Goal: Task Accomplishment & Management: Manage account settings

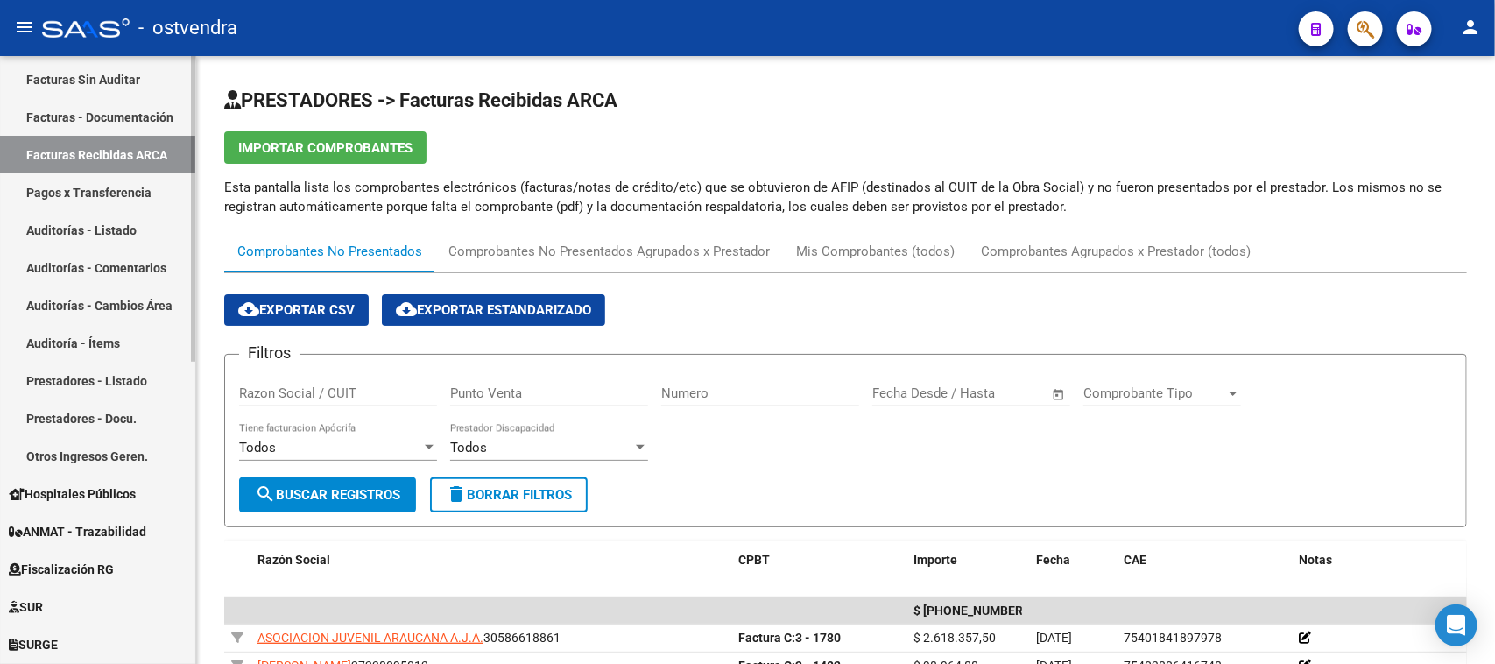
scroll to position [438, 0]
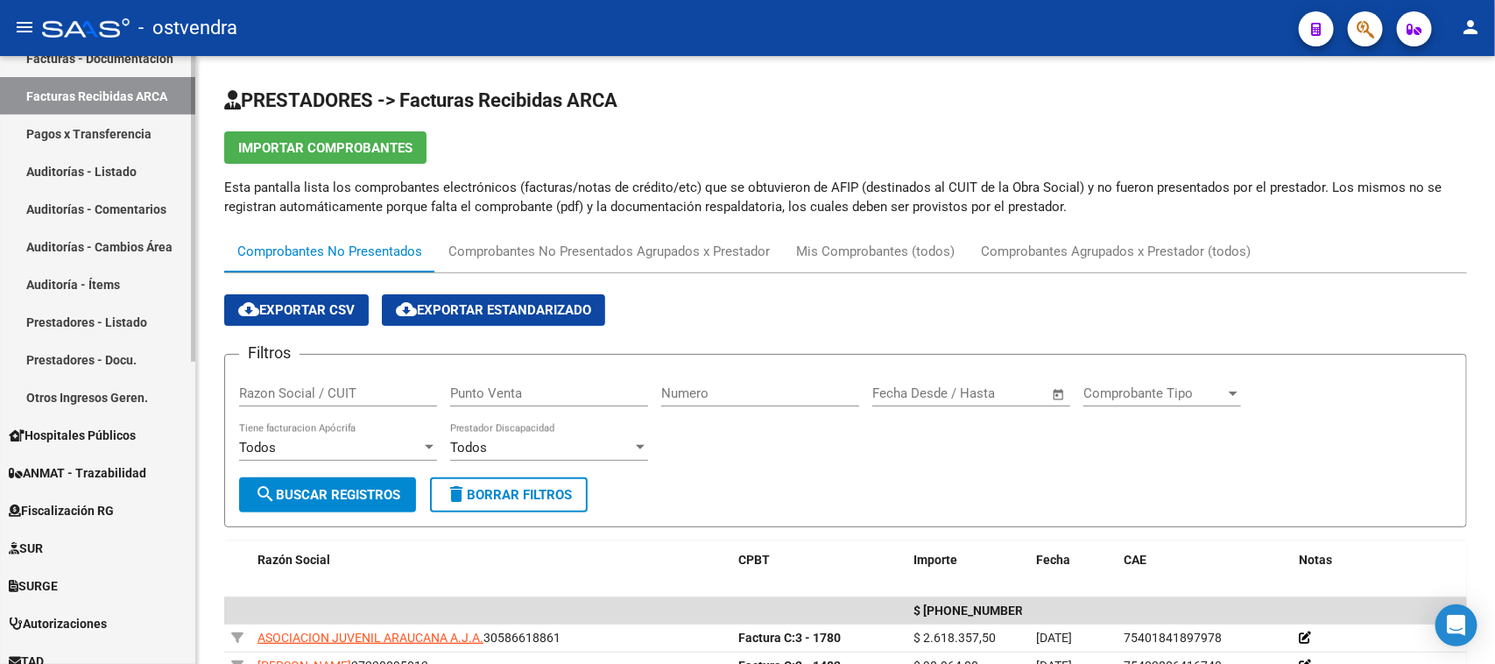
click at [155, 215] on link "Auditorías - Comentarios" at bounding box center [97, 209] width 195 height 38
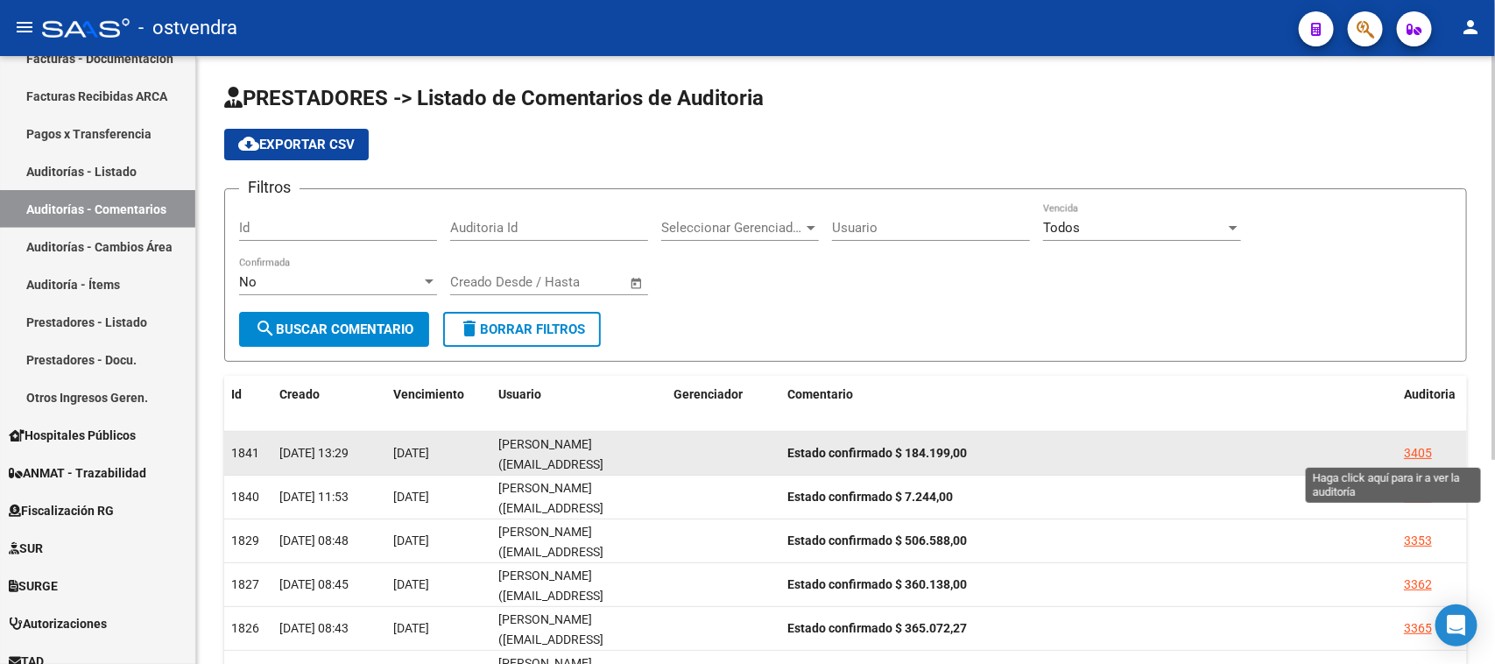
click at [1417, 448] on div "3405" at bounding box center [1418, 453] width 28 height 20
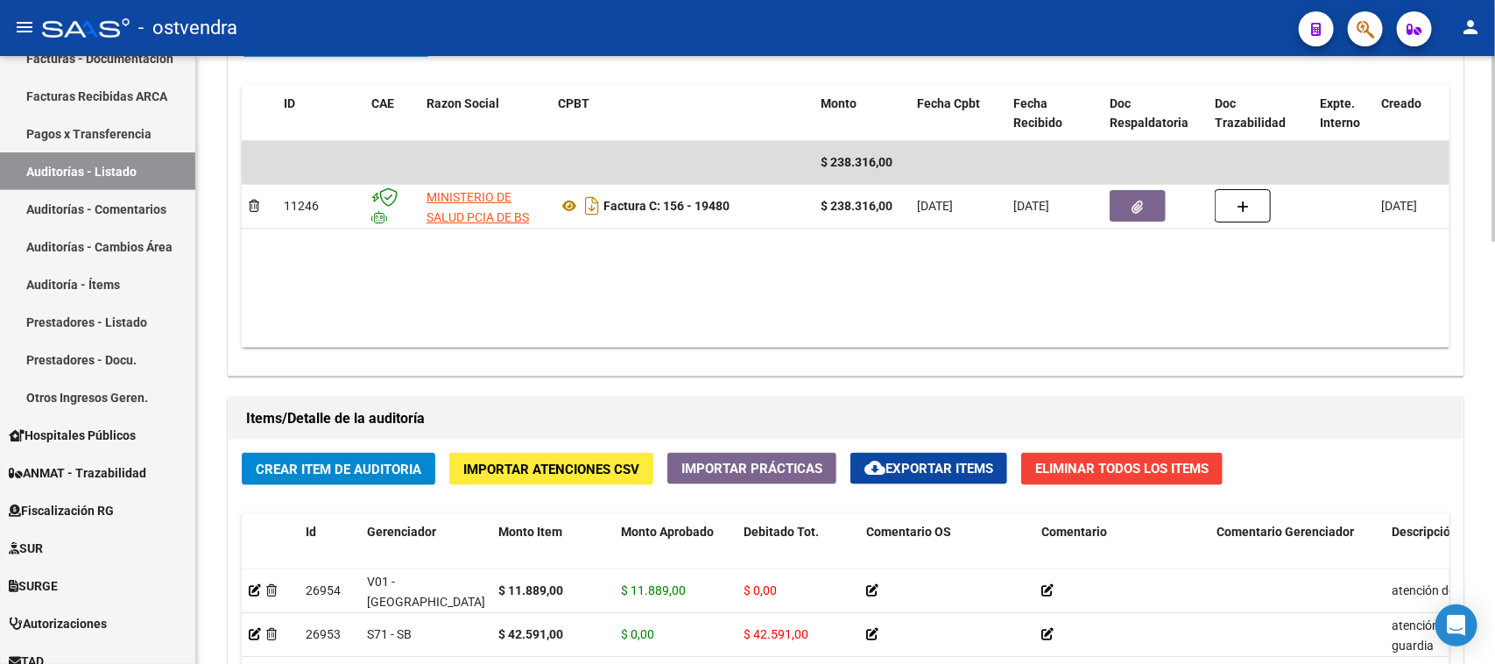
scroll to position [985, 0]
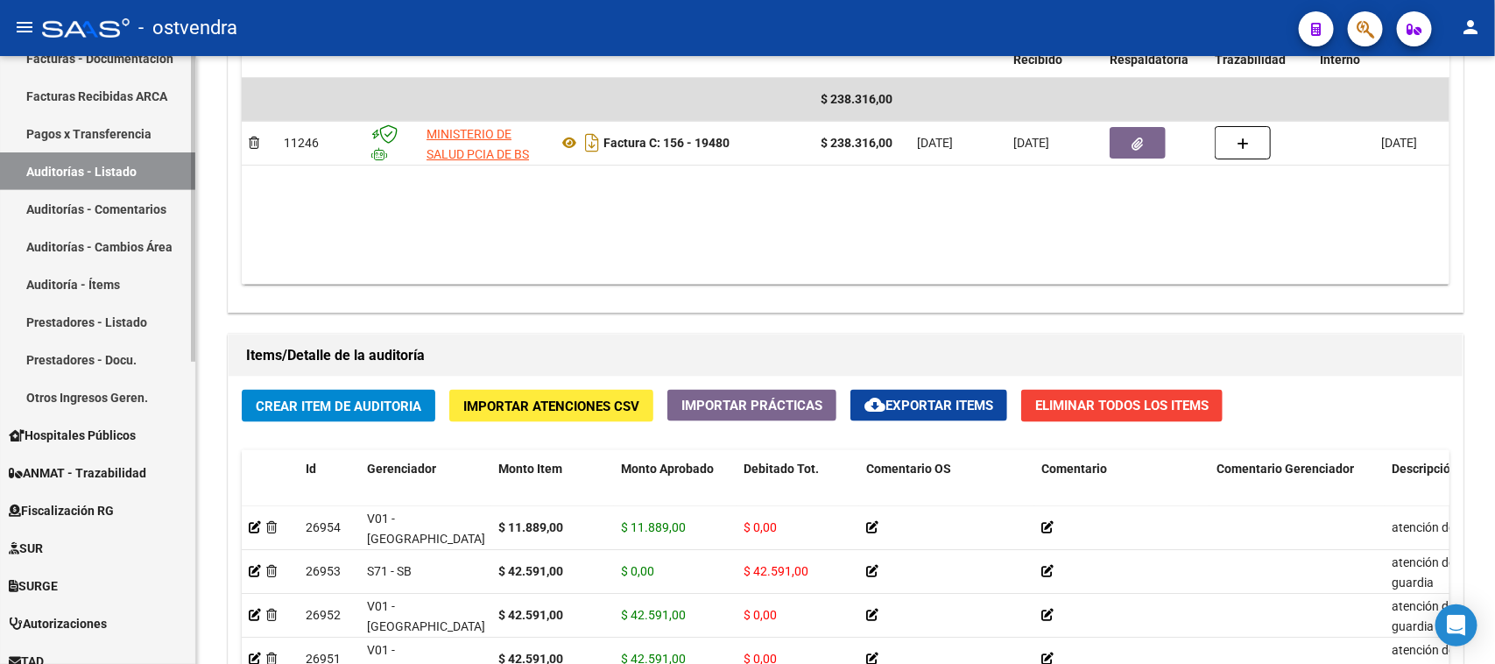
click at [145, 208] on link "Auditorías - Comentarios" at bounding box center [97, 209] width 195 height 38
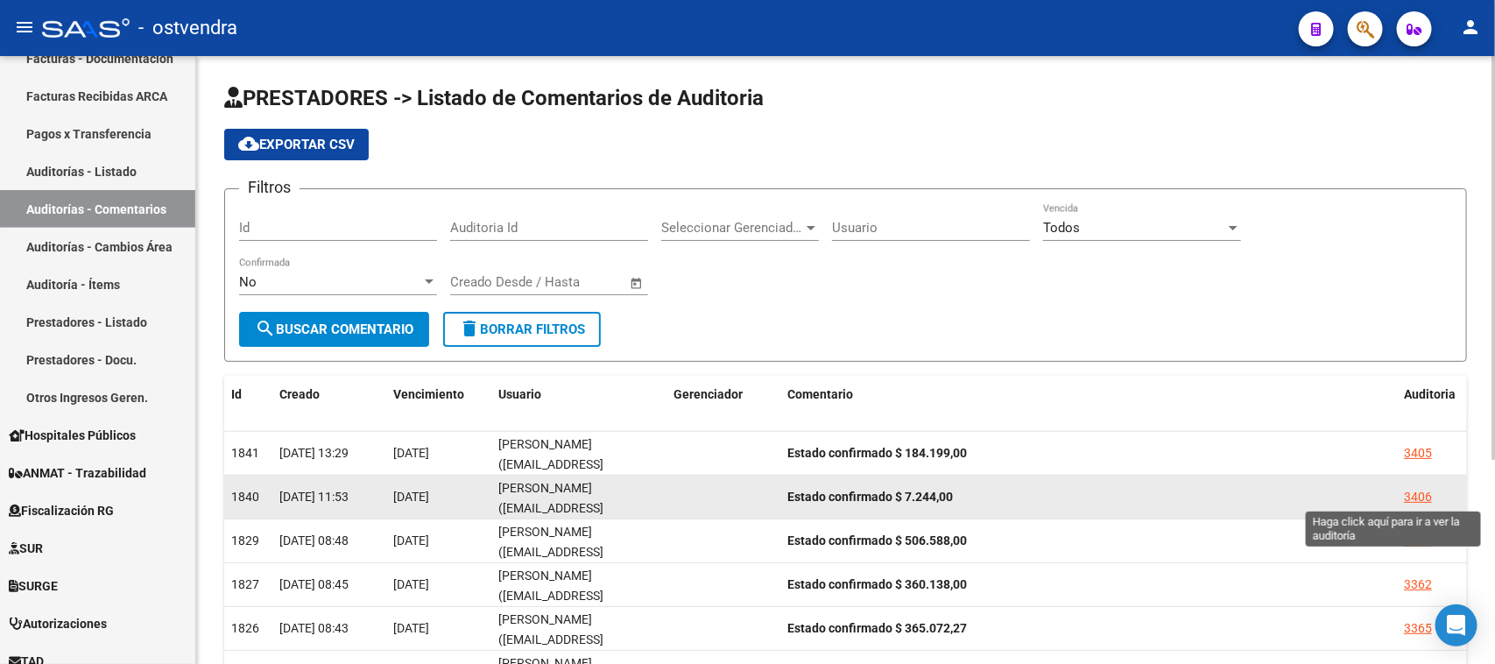
click at [1410, 495] on div "3406" at bounding box center [1418, 497] width 28 height 20
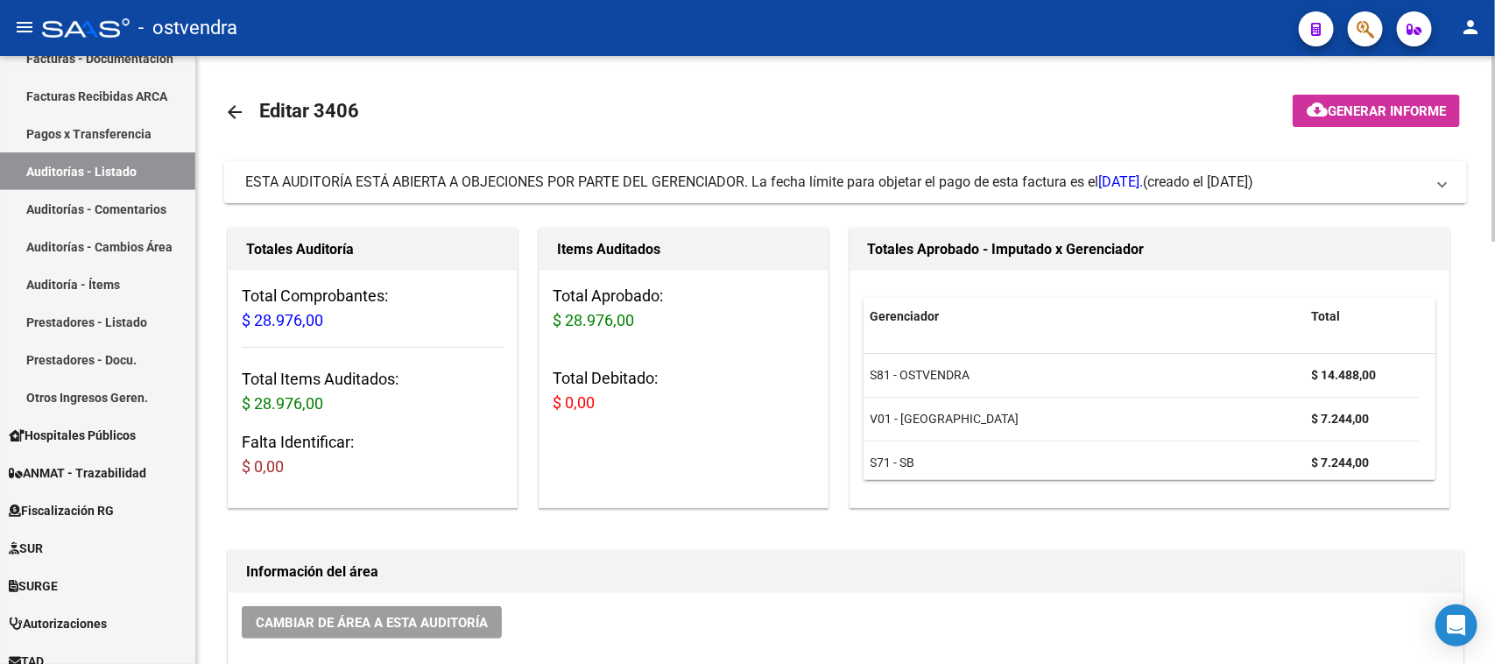
click at [811, 173] on span "ESTA AUDITORÍA ESTÁ ABIERTA A OBJECIONES POR PARTE DEL GERENCIADOR. La fecha lí…" at bounding box center [693, 181] width 897 height 17
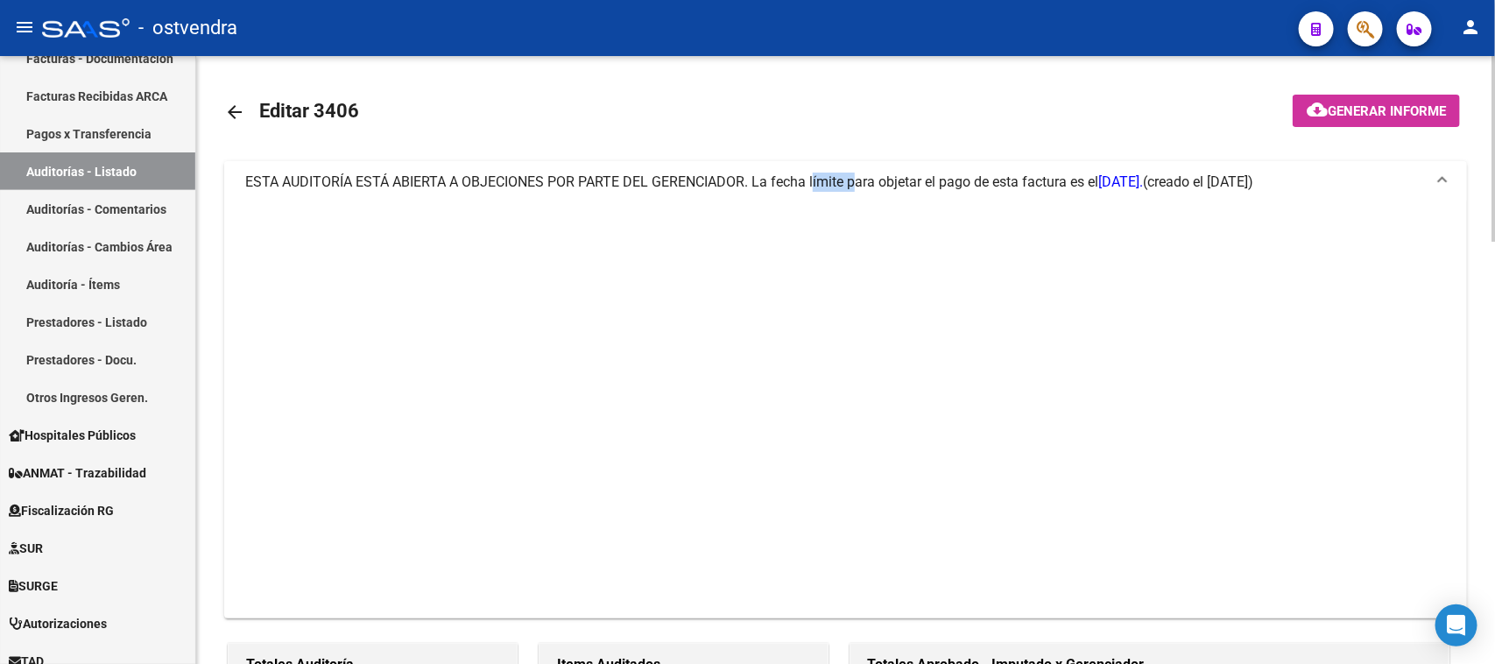
click at [811, 173] on span "ESTA AUDITORÍA ESTÁ ABIERTA A OBJECIONES POR PARTE DEL GERENCIADOR. La fecha lí…" at bounding box center [693, 181] width 897 height 17
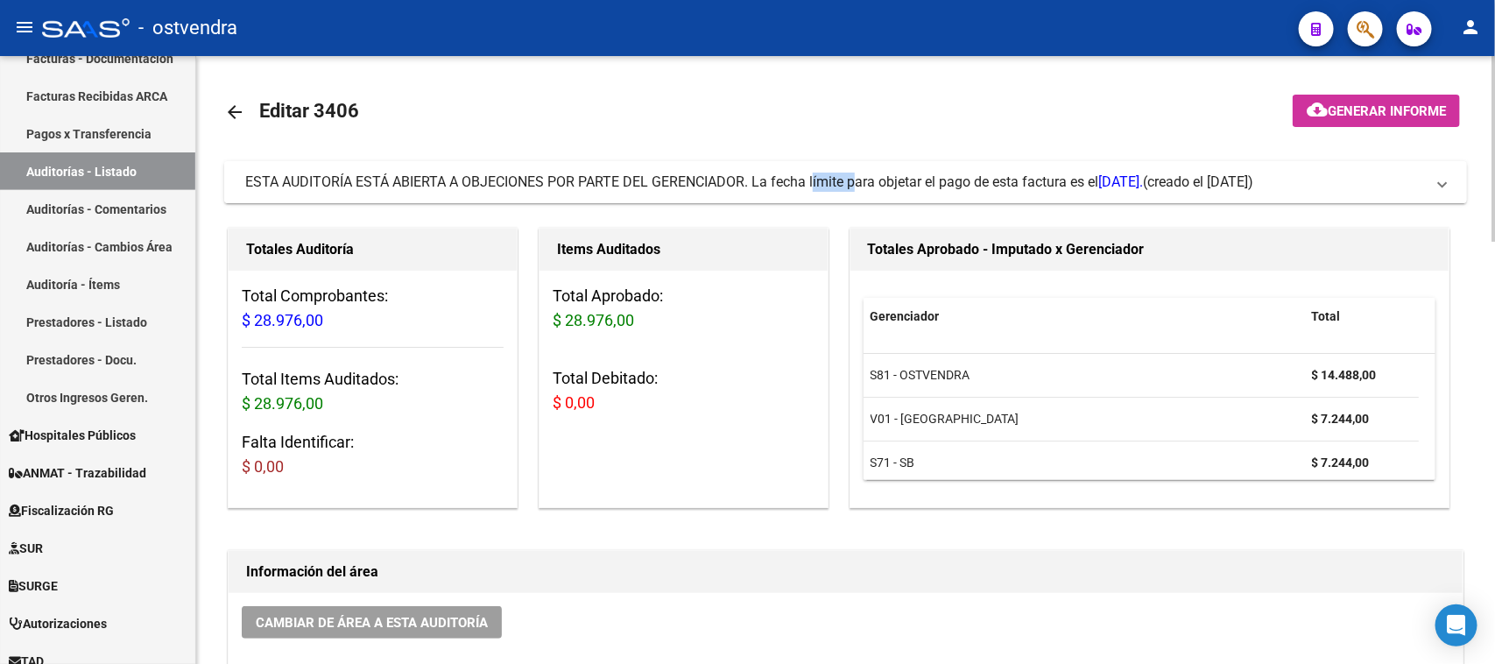
click at [813, 175] on span "ESTA AUDITORÍA ESTÁ ABIERTA A OBJECIONES POR PARTE DEL GERENCIADOR. La fecha lí…" at bounding box center [693, 181] width 897 height 17
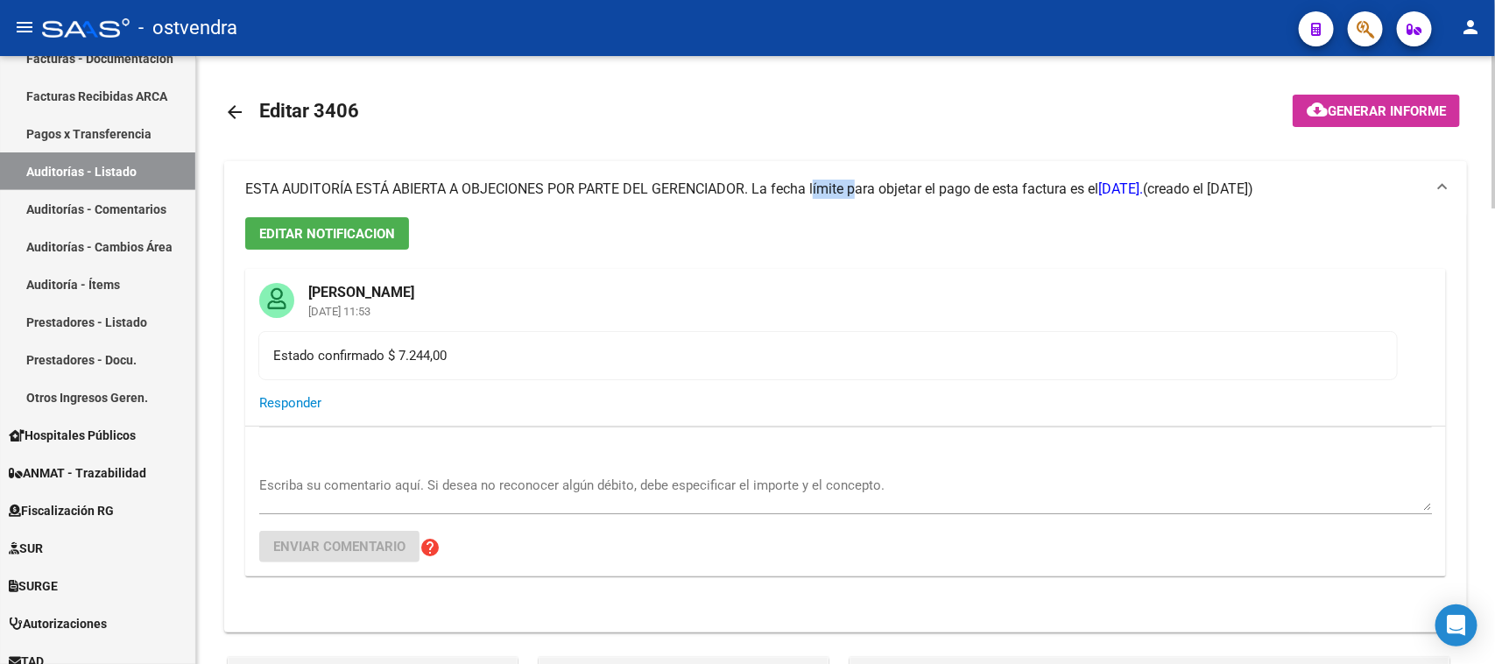
click at [813, 175] on mat-expansion-panel-header "ESTA AUDITORÍA ESTÁ ABIERTA A OBJECIONES POR PARTE DEL GERENCIADOR. La fecha lí…" at bounding box center [845, 189] width 1242 height 56
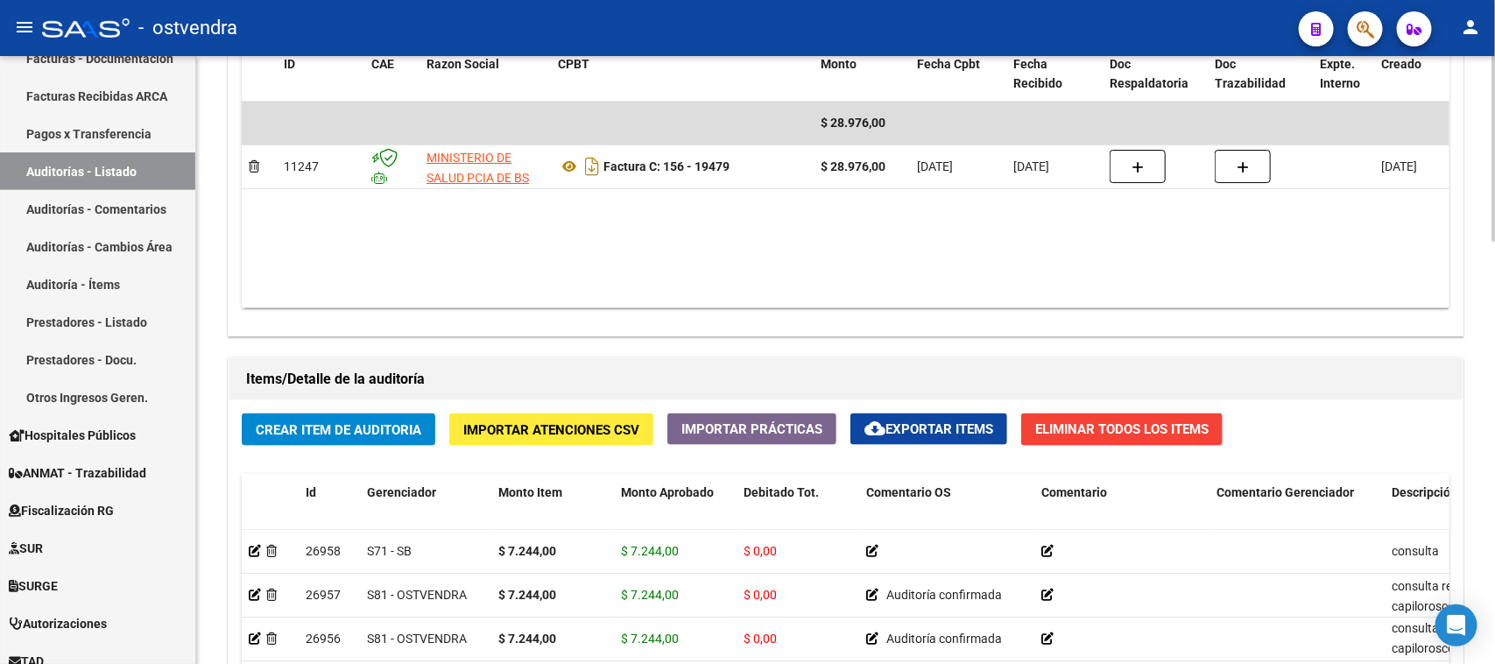
scroll to position [1386, 0]
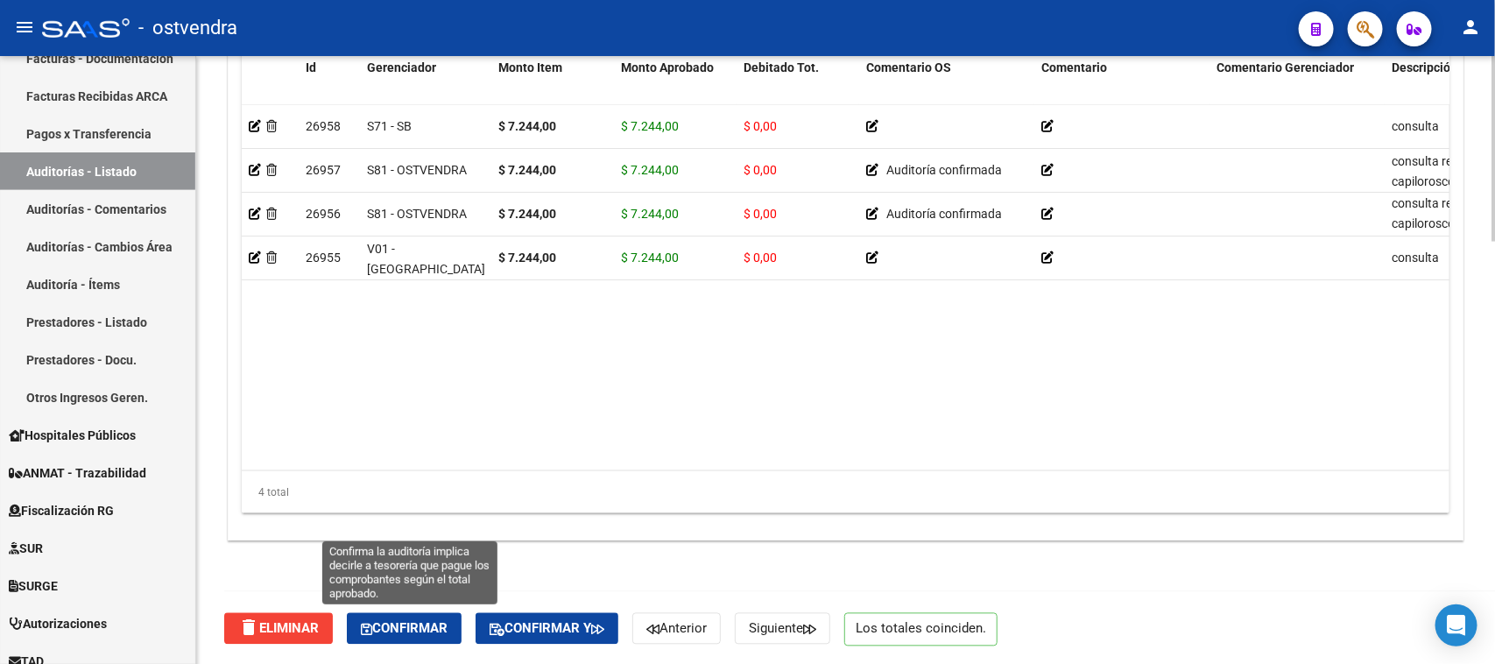
click at [440, 628] on span "Confirmar" at bounding box center [404, 629] width 87 height 16
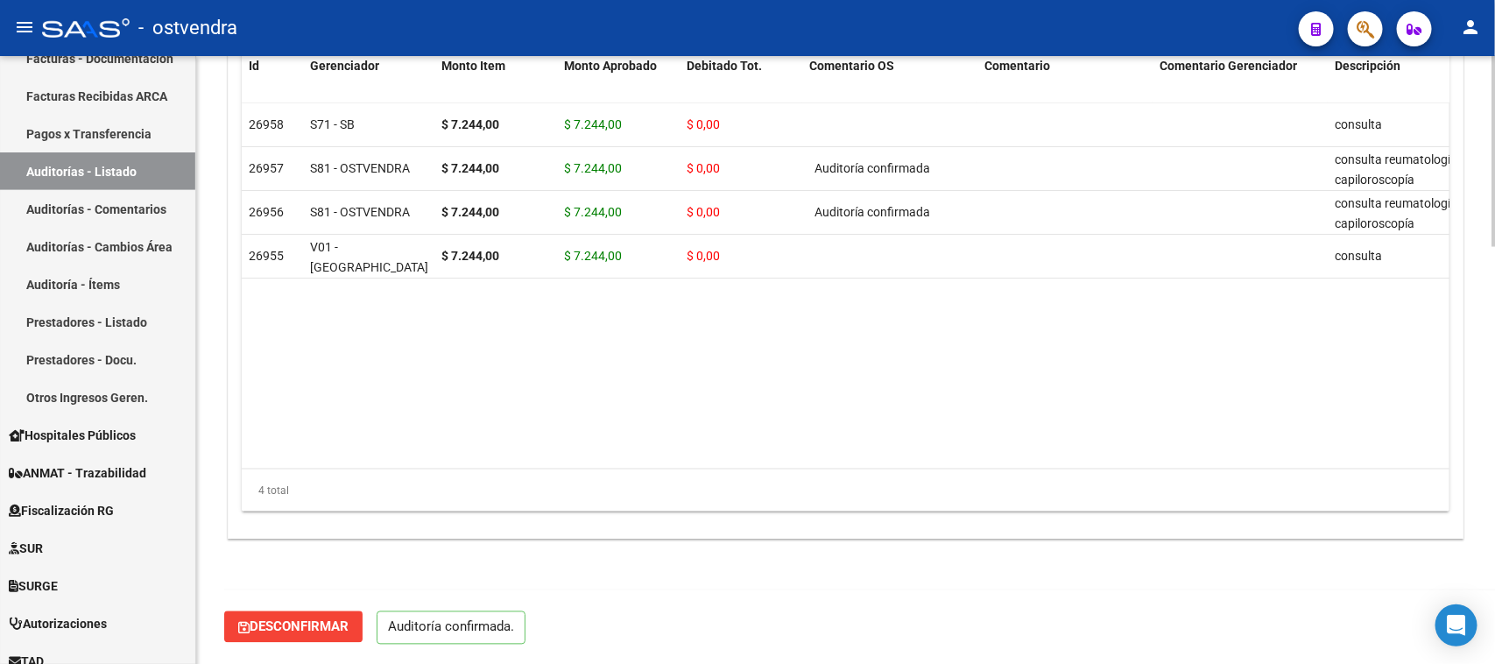
scroll to position [1326, 0]
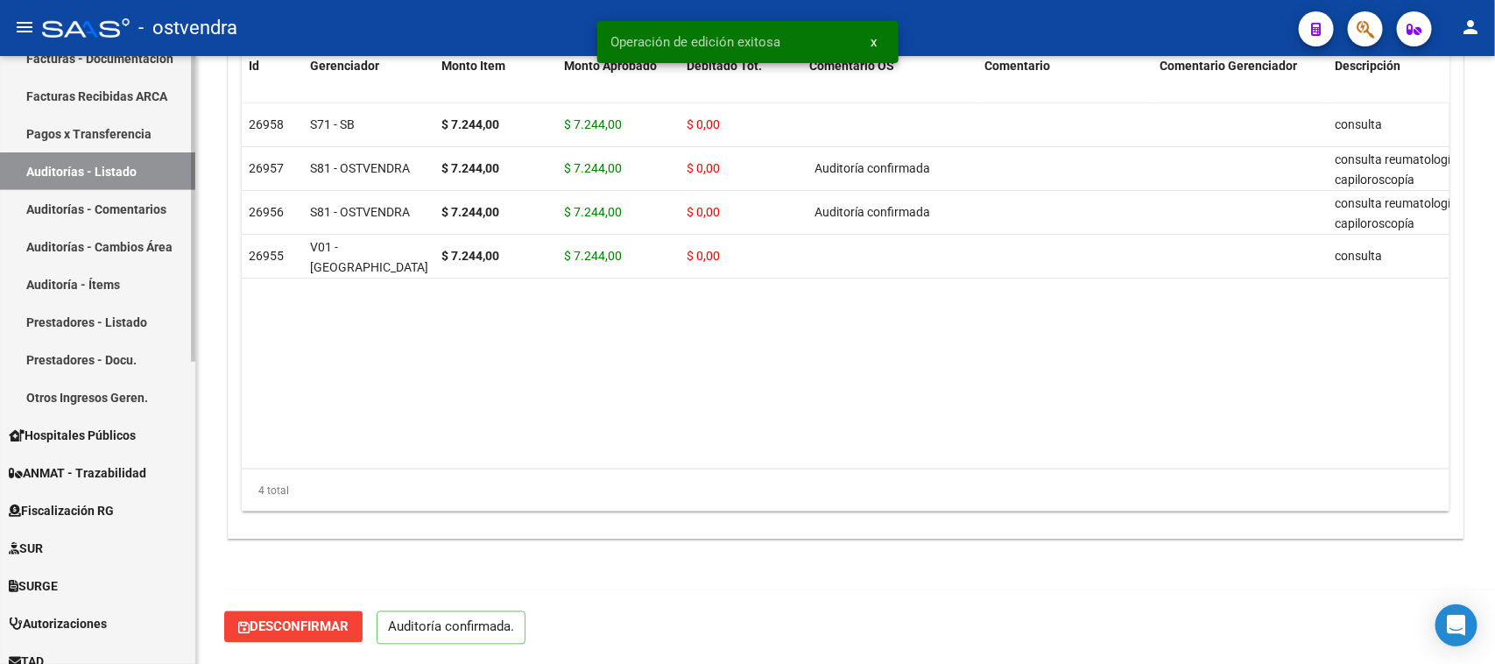
click at [151, 208] on link "Auditorías - Comentarios" at bounding box center [97, 209] width 195 height 38
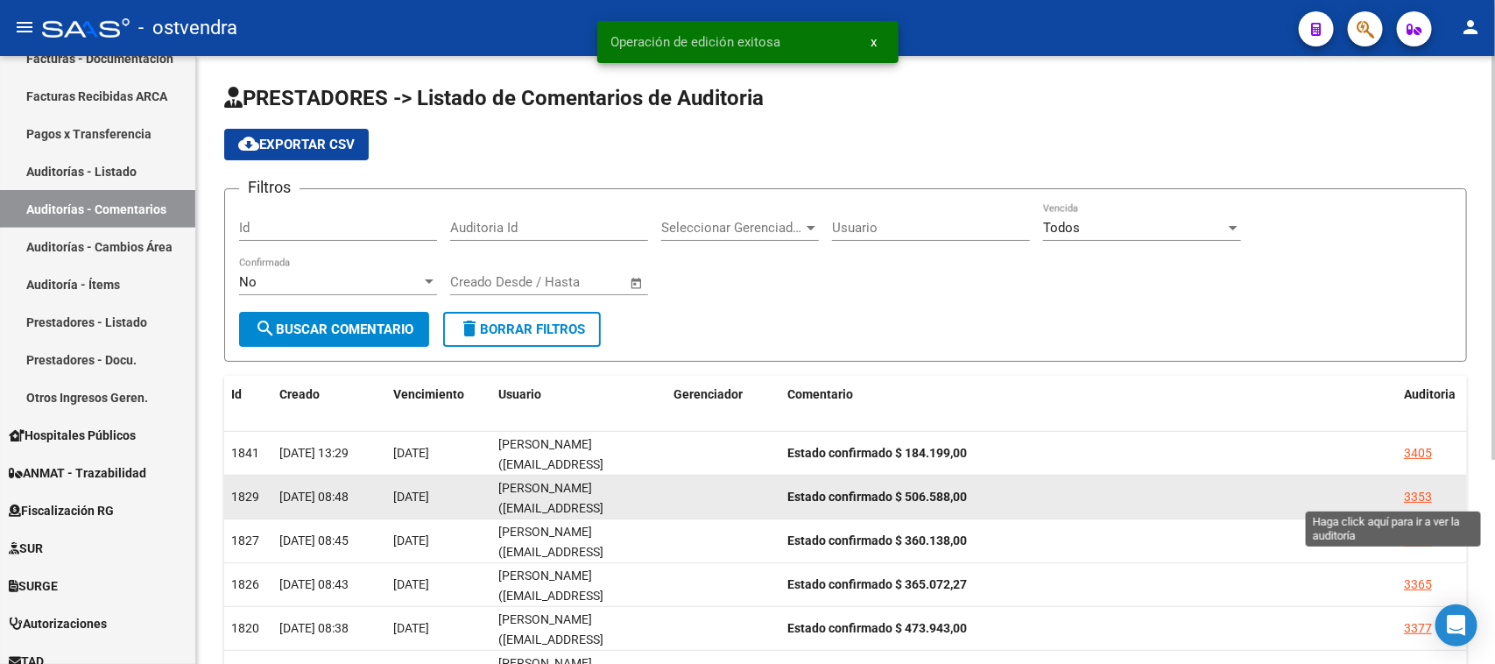
click at [1421, 492] on div "3353" at bounding box center [1418, 497] width 28 height 20
click at [1421, 492] on mat-sidenav-content "PRESTADORES -> Listado de Comentarios de Auditoria cloud_download Exportar CSV …" at bounding box center [845, 360] width 1298 height 608
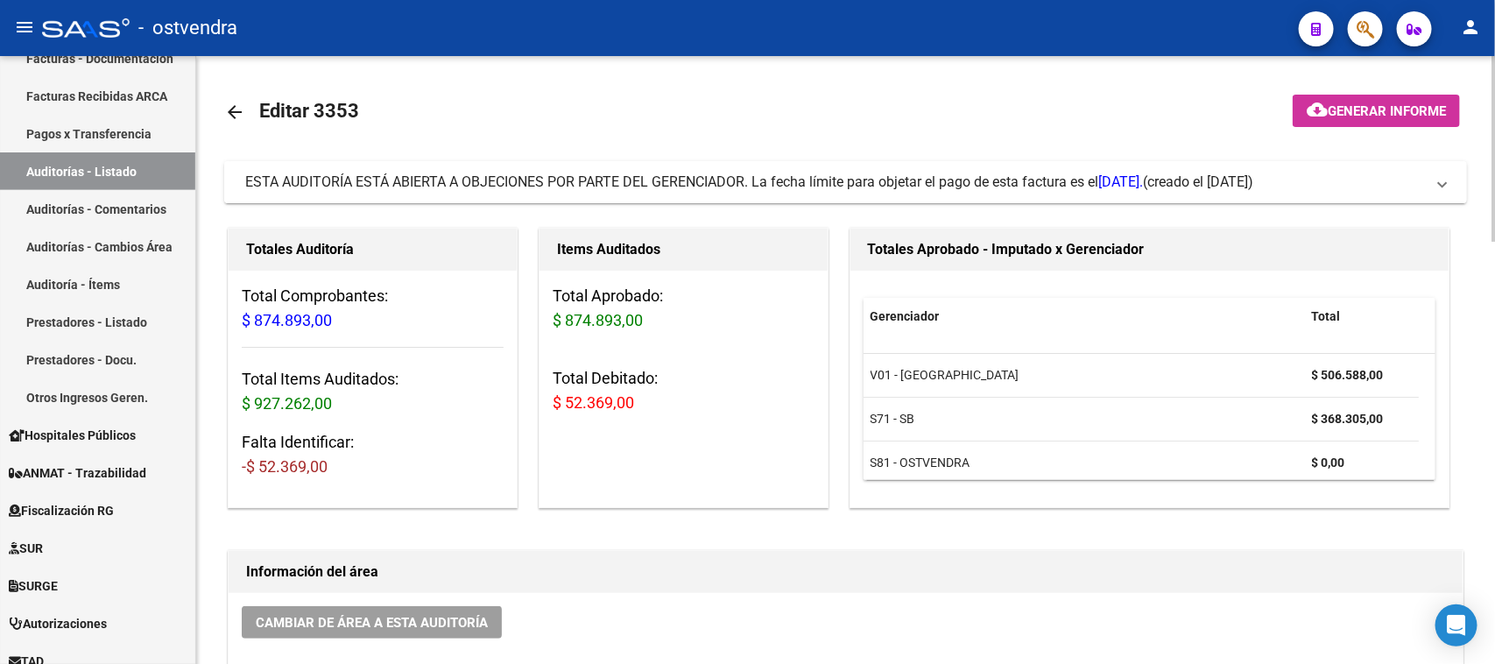
click at [817, 186] on span "ESTA AUDITORÍA ESTÁ ABIERTA A OBJECIONES POR PARTE DEL GERENCIADOR. La fecha lí…" at bounding box center [693, 181] width 897 height 17
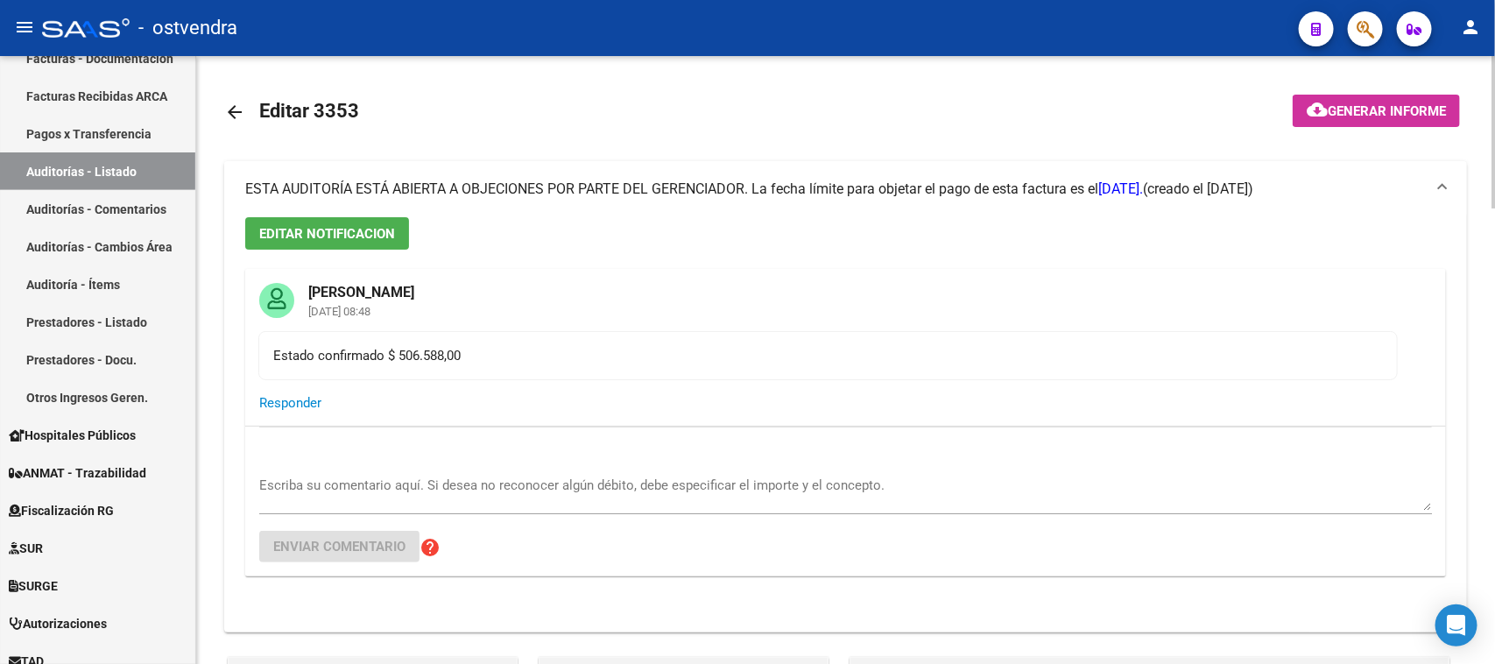
click at [819, 184] on span "ESTA AUDITORÍA ESTÁ ABIERTA A OBJECIONES POR PARTE DEL GERENCIADOR. La fecha lí…" at bounding box center [693, 188] width 897 height 17
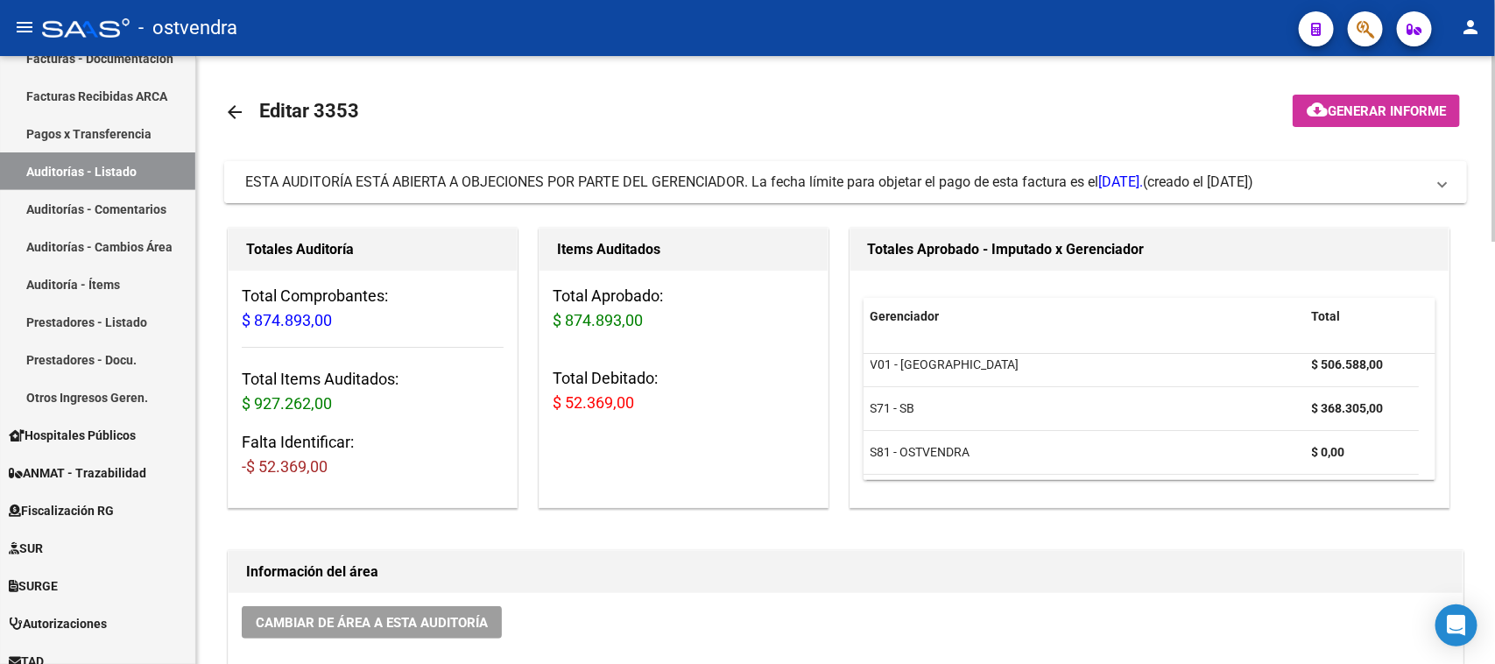
click at [1253, 177] on span "(creado el [DATE])" at bounding box center [1198, 181] width 110 height 19
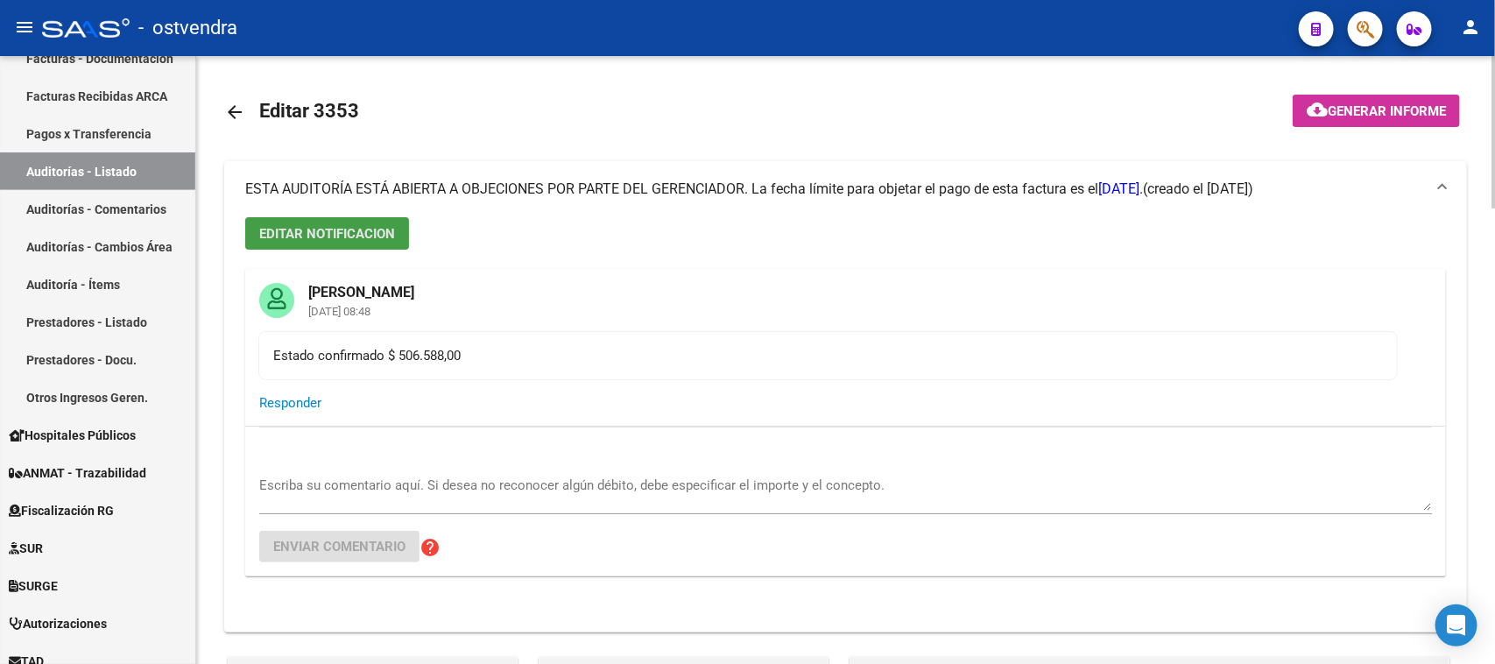
click at [372, 235] on span "EDITAR NOTIFICACION" at bounding box center [327, 234] width 136 height 16
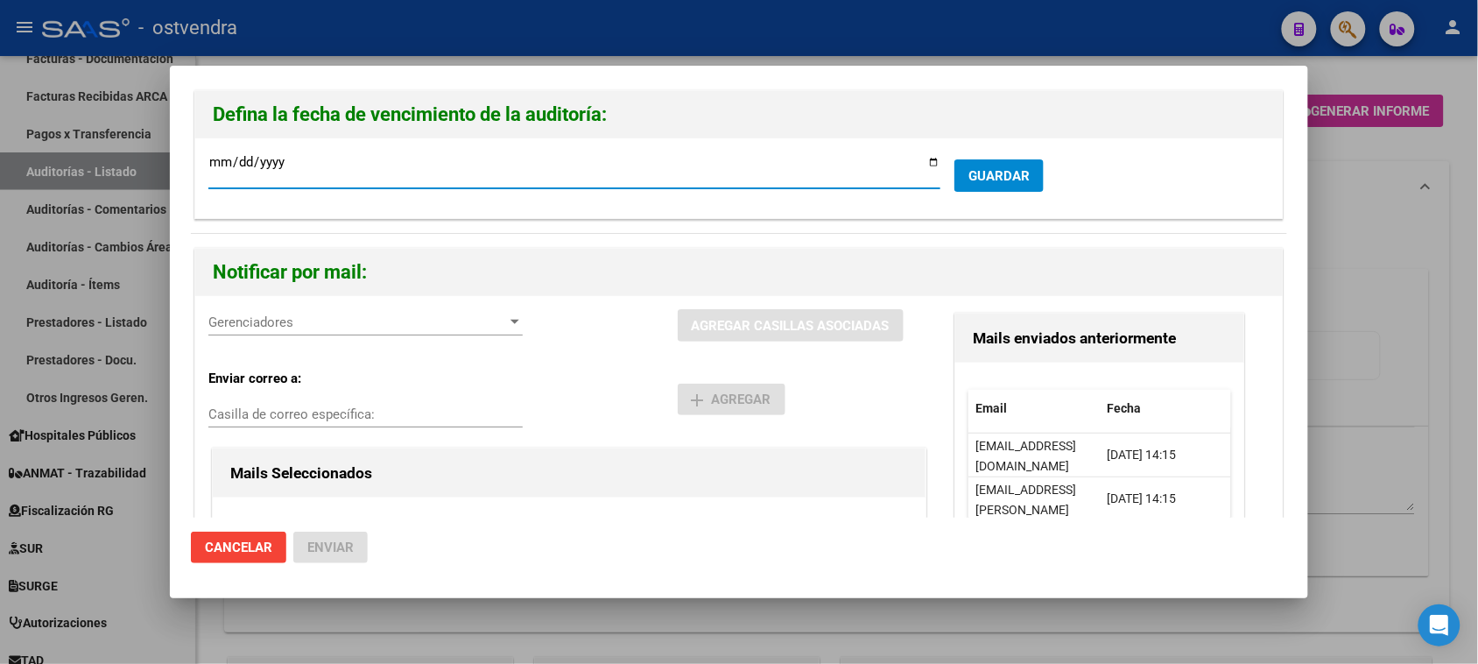
click at [348, 326] on span "Gerenciadores" at bounding box center [357, 322] width 299 height 16
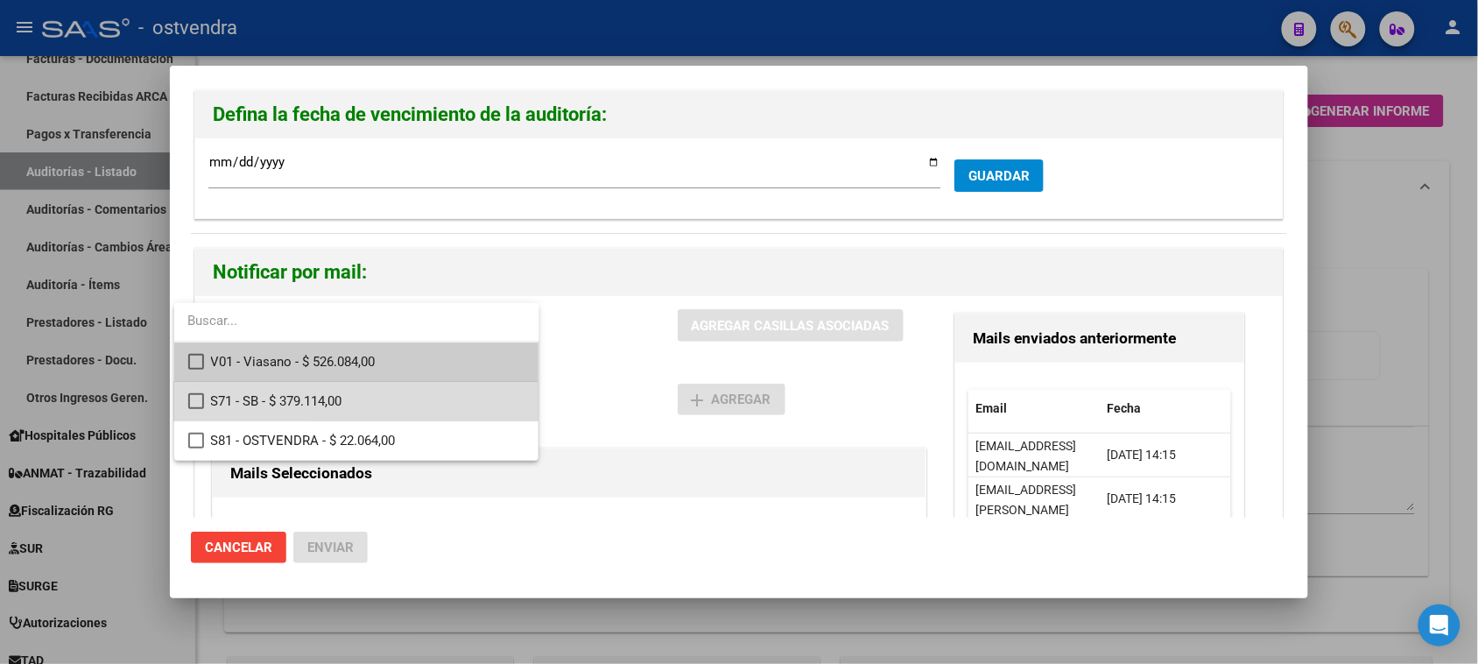
click at [203, 400] on mat-option "S71 - SB - $ 379.114,00" at bounding box center [356, 401] width 365 height 39
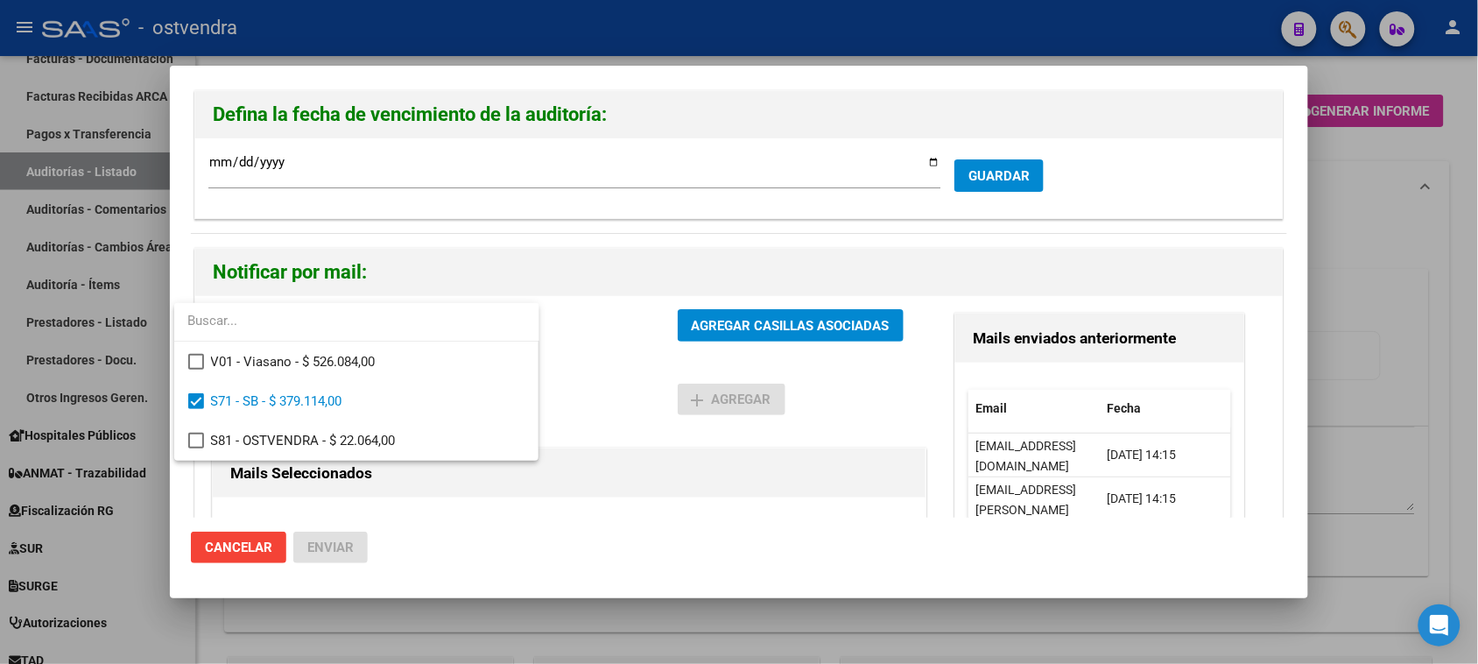
click at [819, 360] on div at bounding box center [739, 332] width 1478 height 664
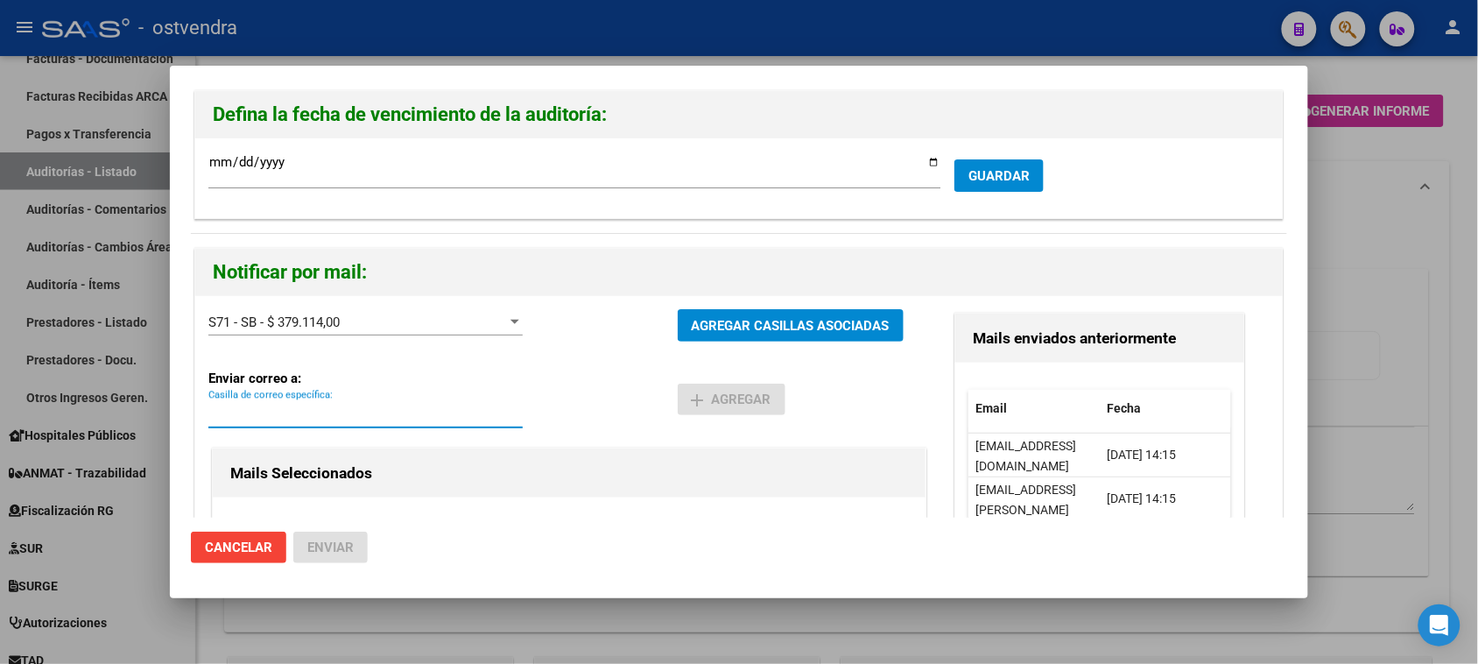
click at [315, 407] on input "Casilla de correo específica:" at bounding box center [365, 414] width 314 height 16
paste input "[EMAIL_ADDRESS][DOMAIN_NAME]"
type input "[EMAIL_ADDRESS][DOMAIN_NAME]"
drag, startPoint x: 434, startPoint y: 409, endPoint x: 49, endPoint y: 420, distance: 385.4
click at [49, 420] on div "Defina la fecha de vencimiento de la auditoría: [DATE] Ingresar la fecha * GUAR…" at bounding box center [739, 332] width 1478 height 664
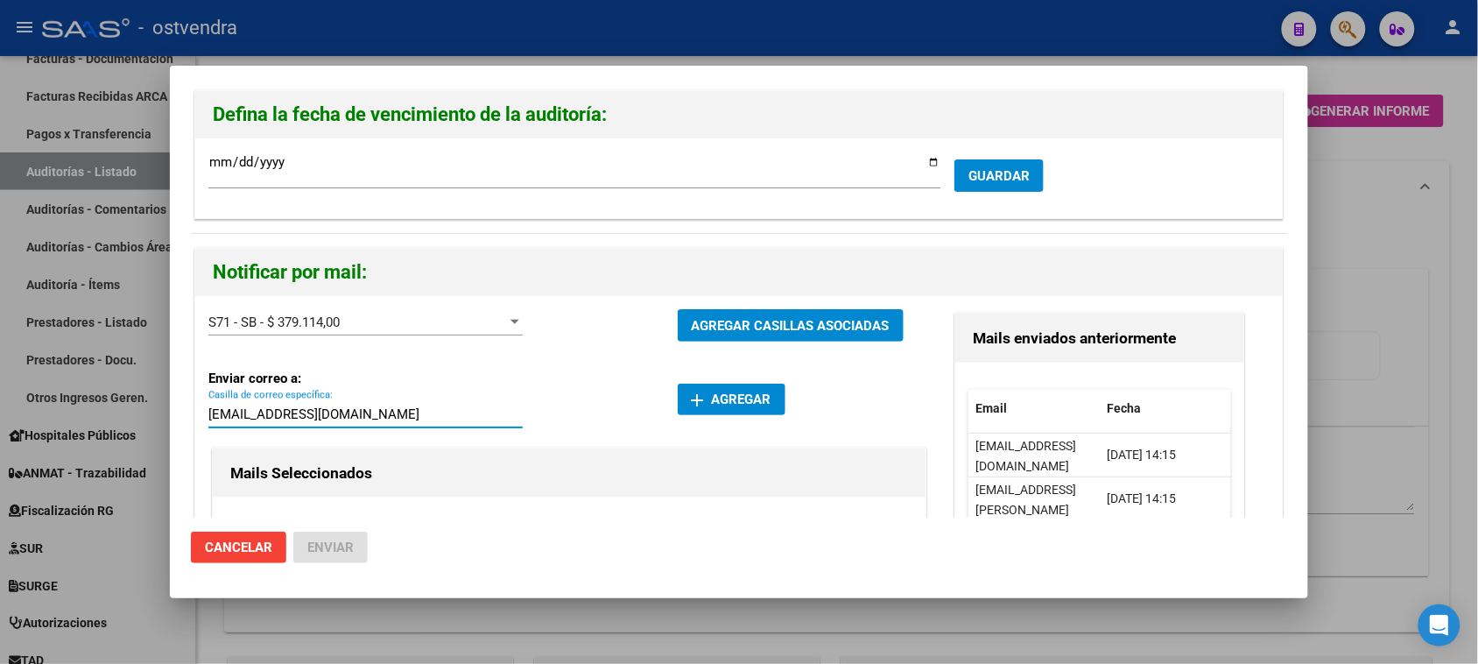
paste input "sb"
type input "[EMAIL_ADDRESS][DOMAIN_NAME]"
click at [751, 384] on button "add Agregar" at bounding box center [732, 400] width 108 height 32
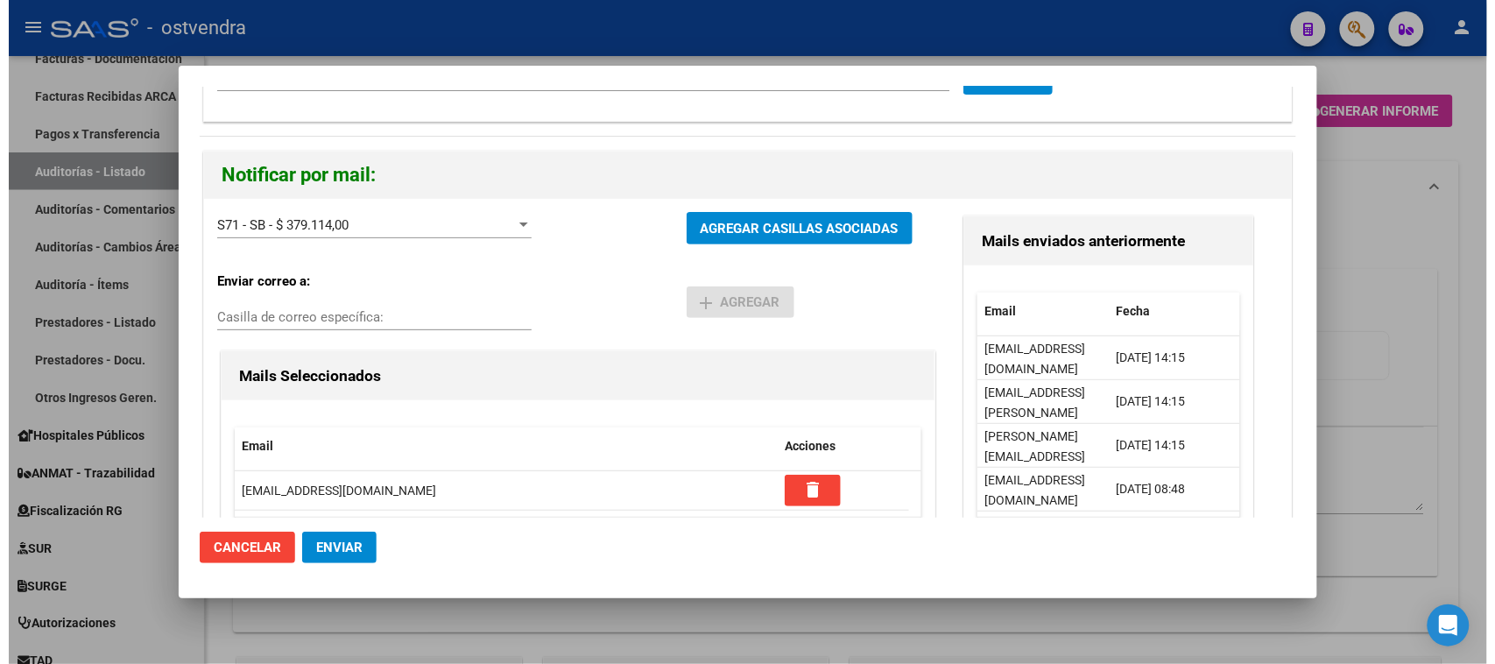
scroll to position [189, 0]
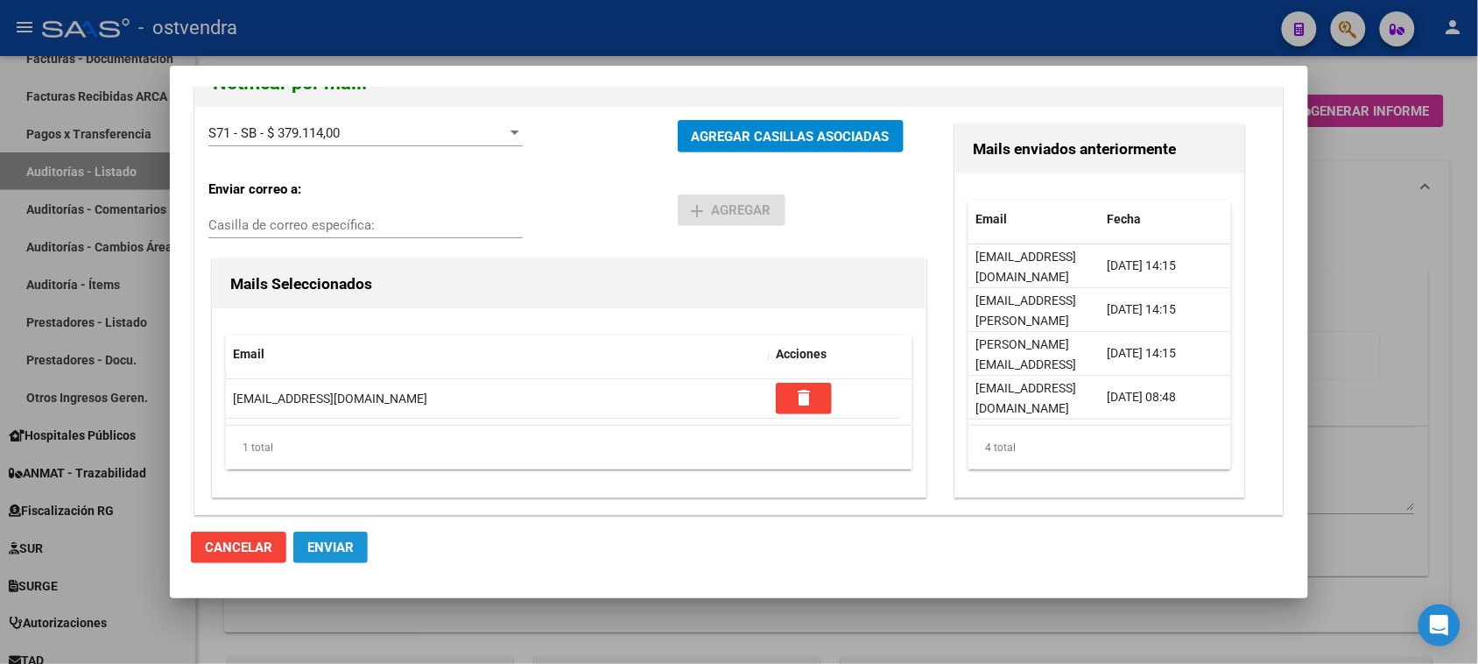
click at [343, 554] on span "Enviar" at bounding box center [330, 547] width 46 height 16
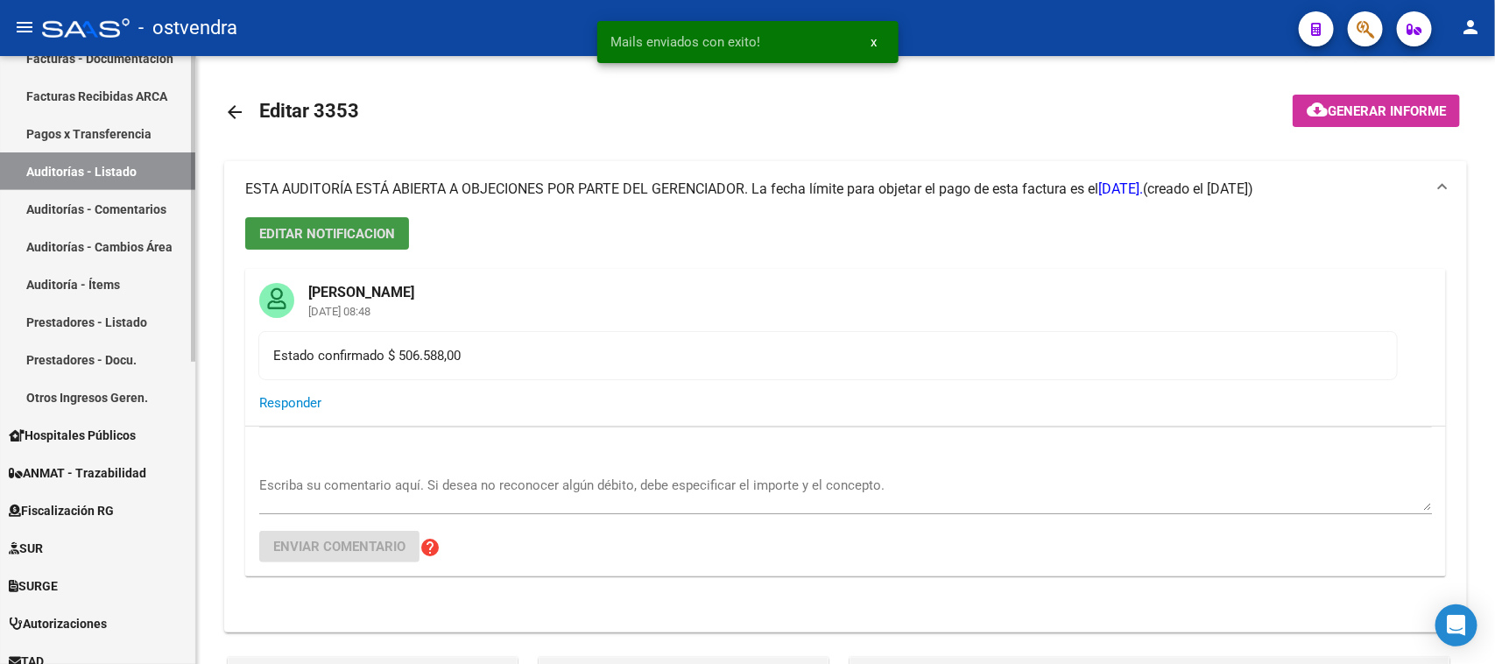
click at [144, 212] on link "Auditorías - Comentarios" at bounding box center [97, 209] width 195 height 38
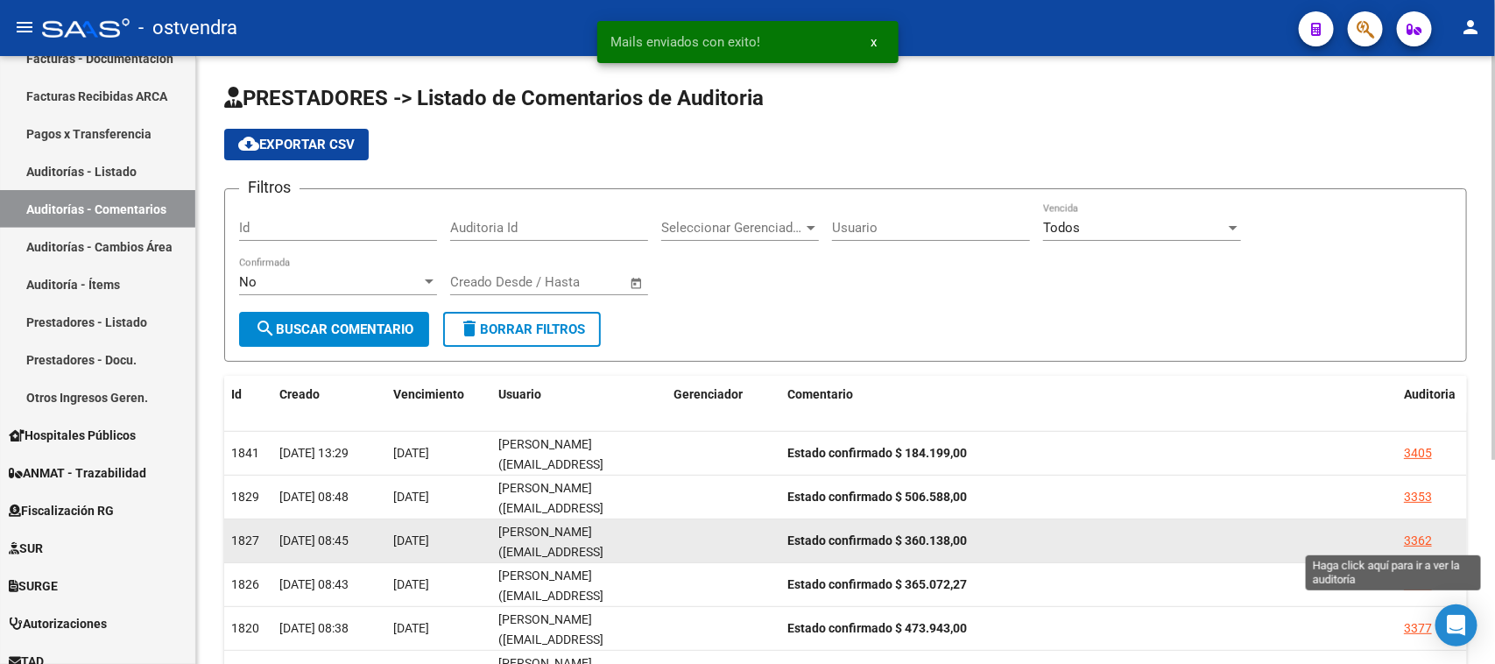
click at [1410, 540] on div "3362" at bounding box center [1418, 541] width 28 height 20
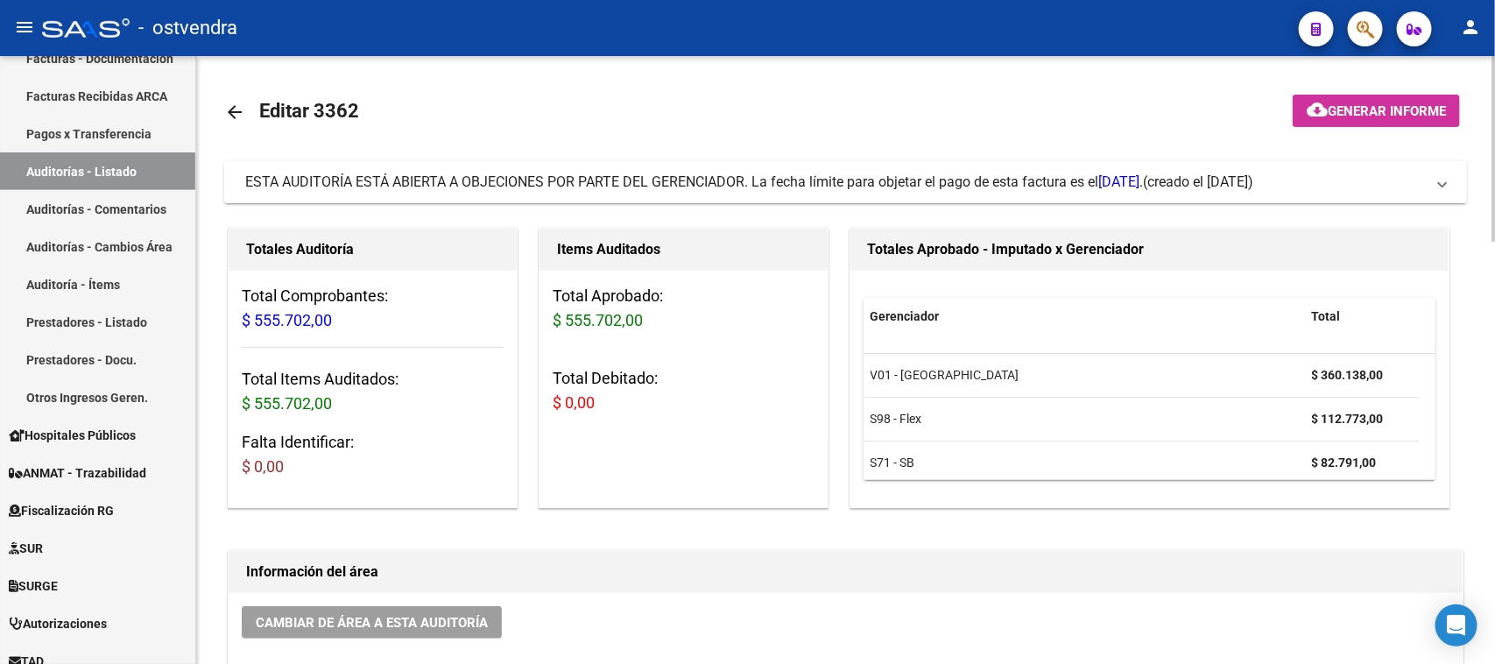
click at [907, 173] on span "ESTA AUDITORÍA ESTÁ ABIERTA A OBJECIONES POR PARTE DEL GERENCIADOR. La fecha lí…" at bounding box center [693, 181] width 897 height 17
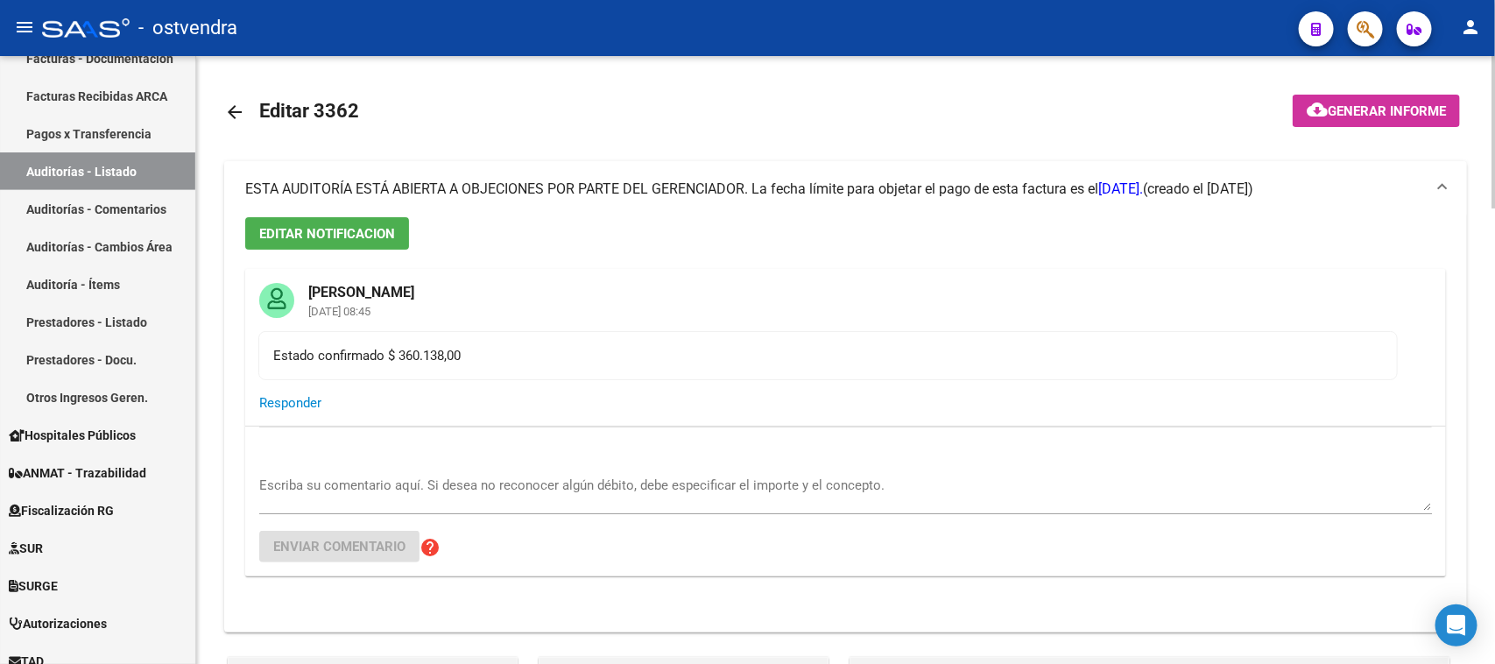
click at [907, 185] on span "ESTA AUDITORÍA ESTÁ ABIERTA A OBJECIONES POR PARTE DEL GERENCIADOR. La fecha lí…" at bounding box center [693, 188] width 897 height 17
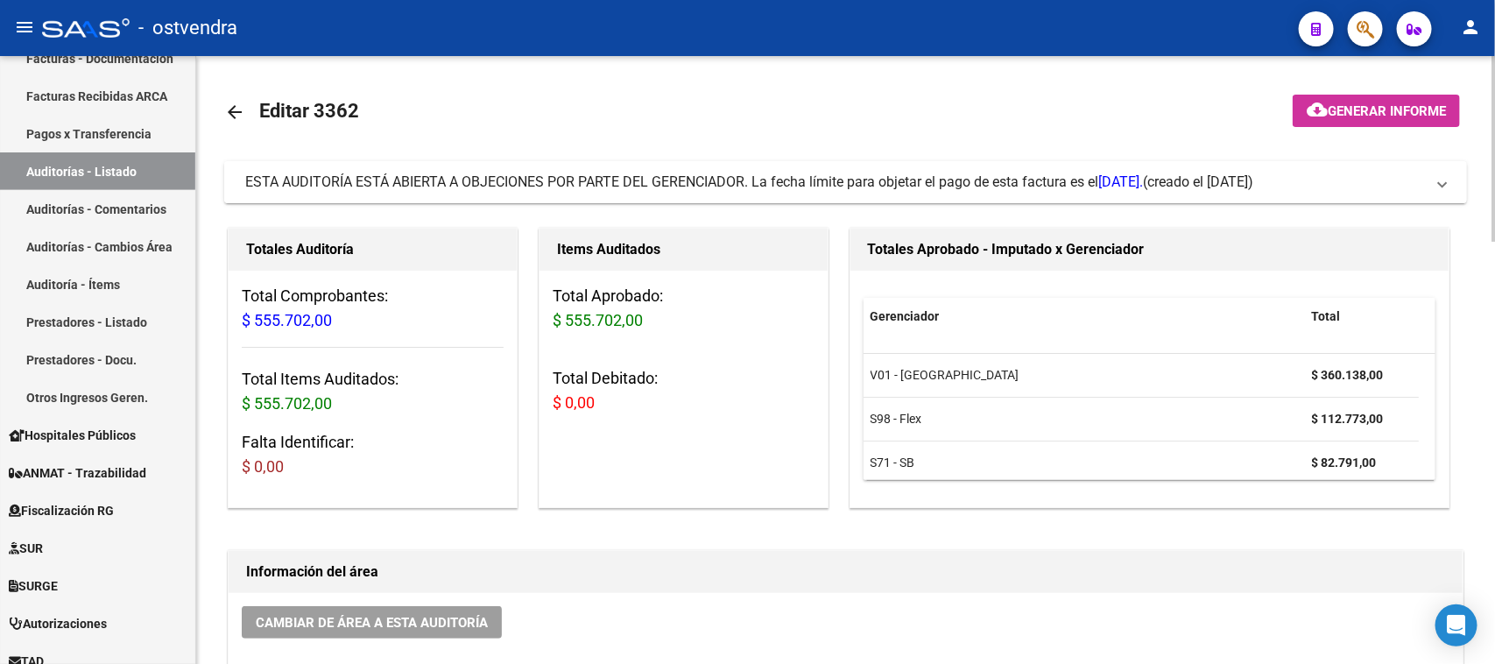
click at [947, 182] on span "ESTA AUDITORÍA ESTÁ ABIERTA A OBJECIONES POR PARTE DEL GERENCIADOR. La fecha lí…" at bounding box center [693, 181] width 897 height 17
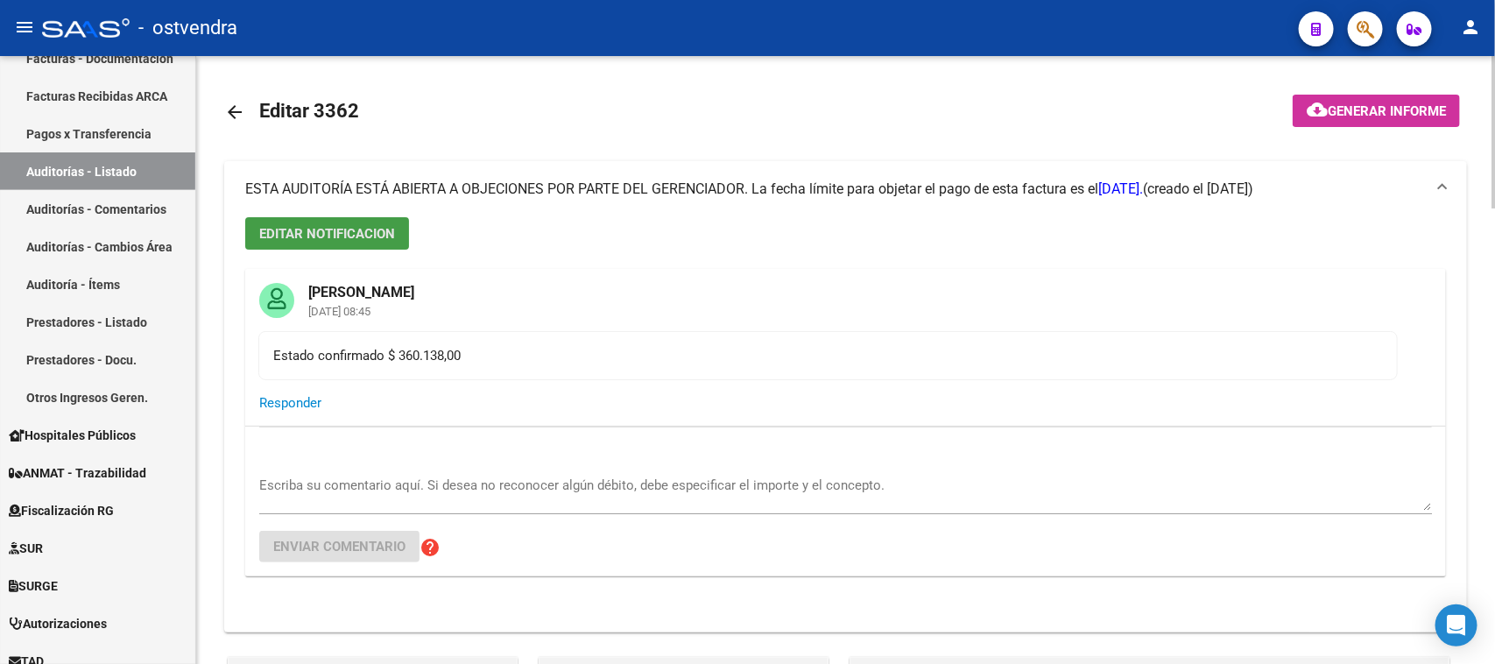
click at [391, 228] on span "EDITAR NOTIFICACION" at bounding box center [327, 234] width 136 height 16
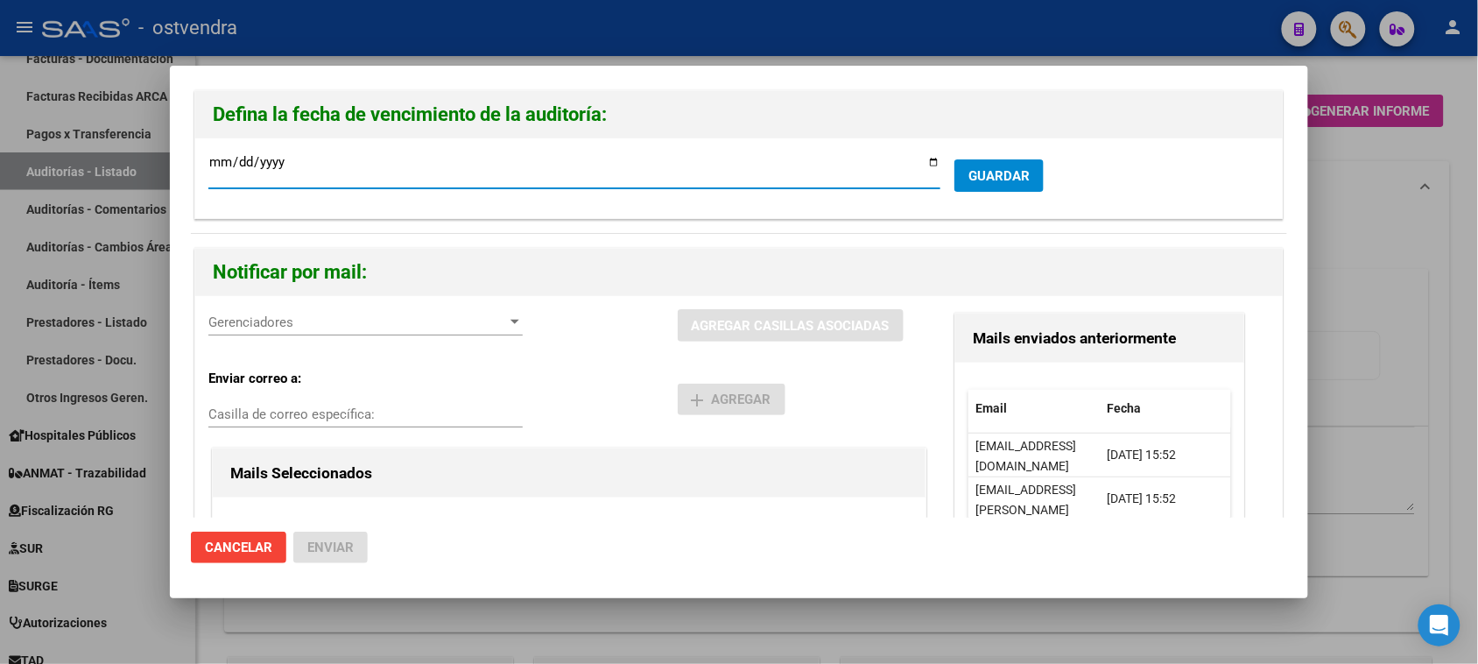
click at [426, 326] on span "Gerenciadores" at bounding box center [357, 322] width 299 height 16
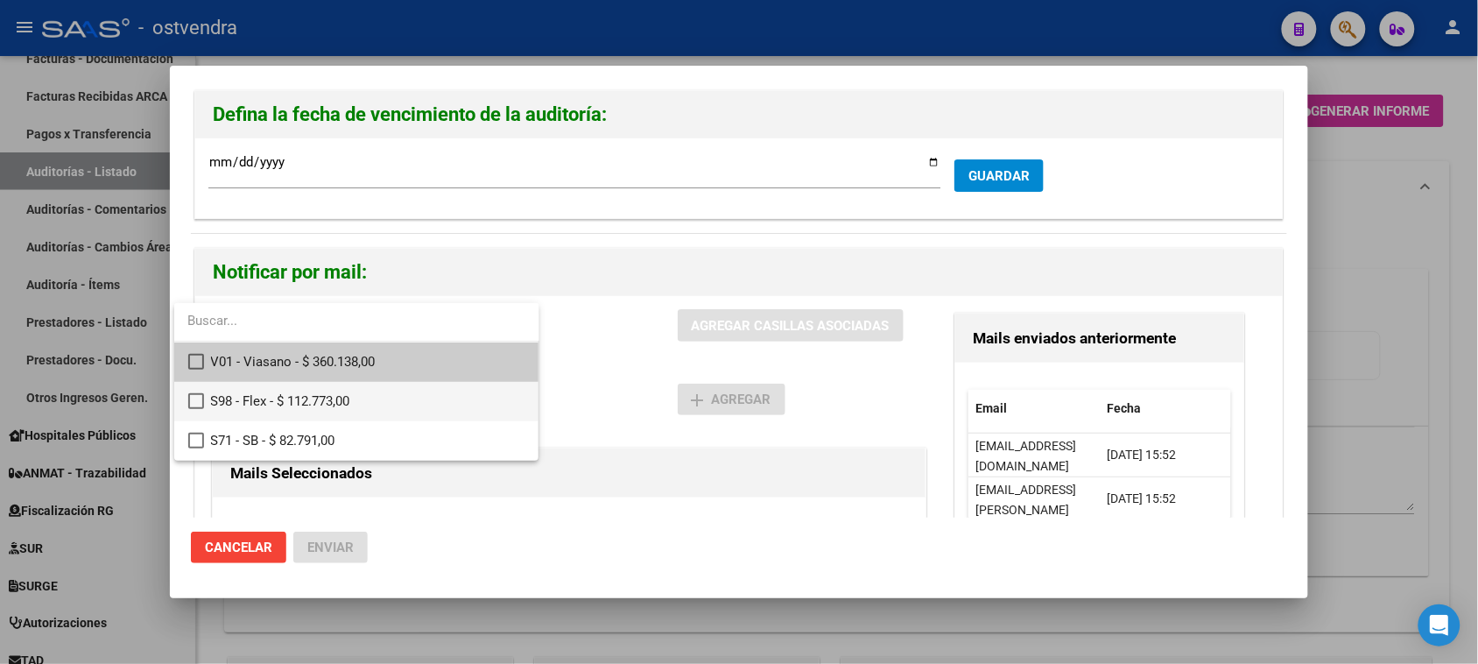
click at [194, 401] on mat-pseudo-checkbox at bounding box center [196, 401] width 16 height 16
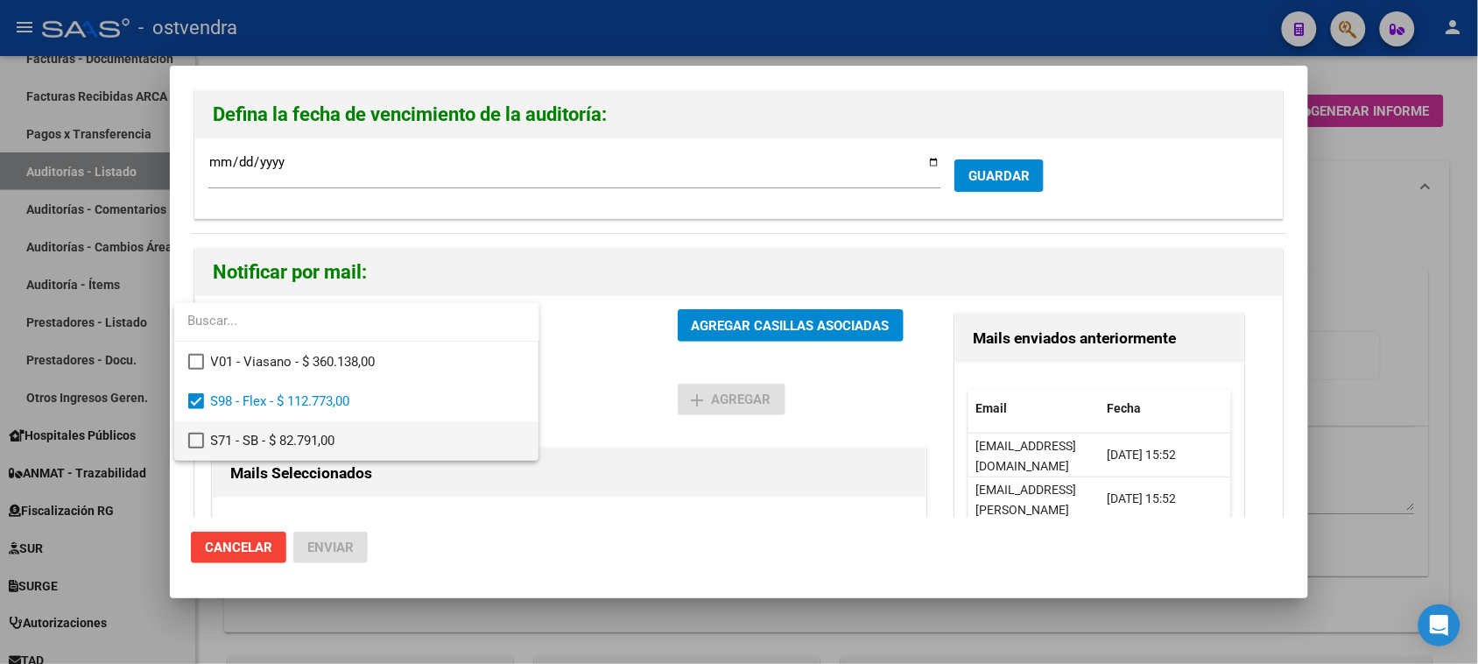
click at [201, 440] on mat-pseudo-checkbox at bounding box center [196, 441] width 16 height 16
click at [777, 334] on div at bounding box center [739, 332] width 1478 height 664
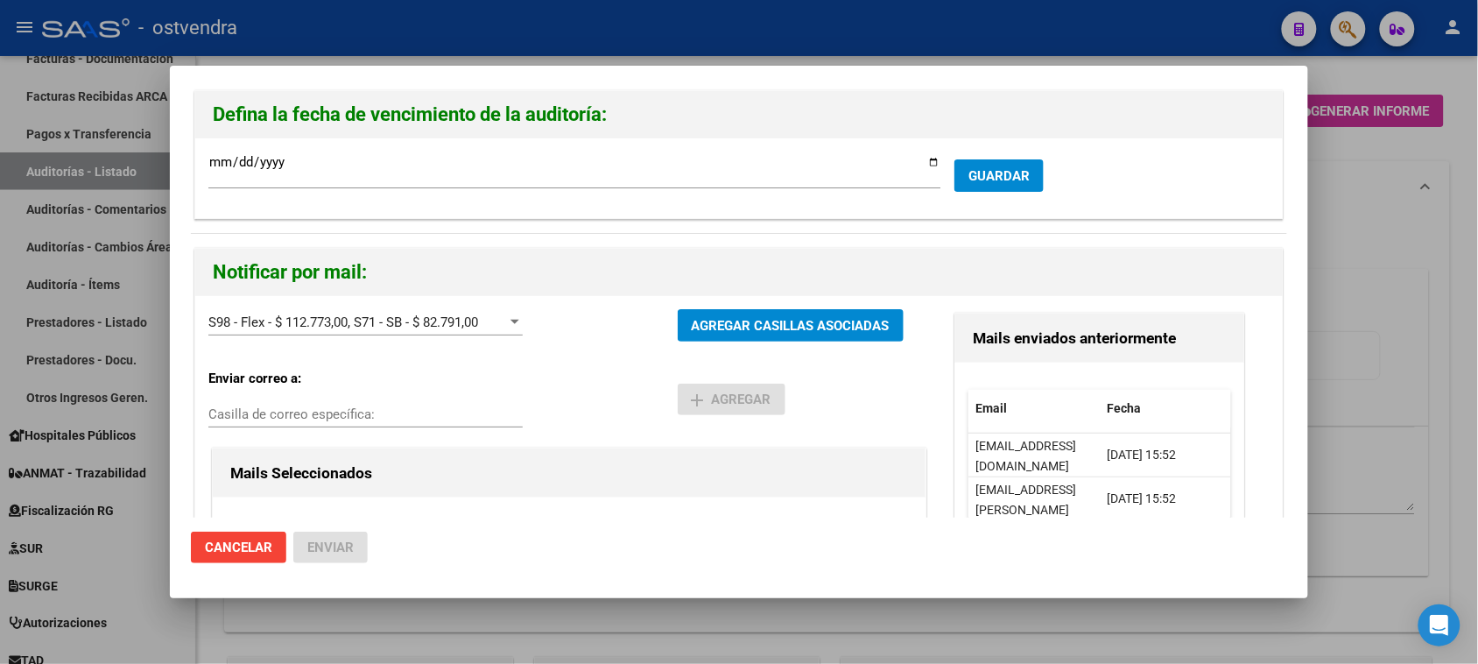
click at [268, 420] on input "Casilla de correo específica:" at bounding box center [365, 414] width 314 height 16
paste input "[EMAIL_ADDRESS][DOMAIN_NAME]"
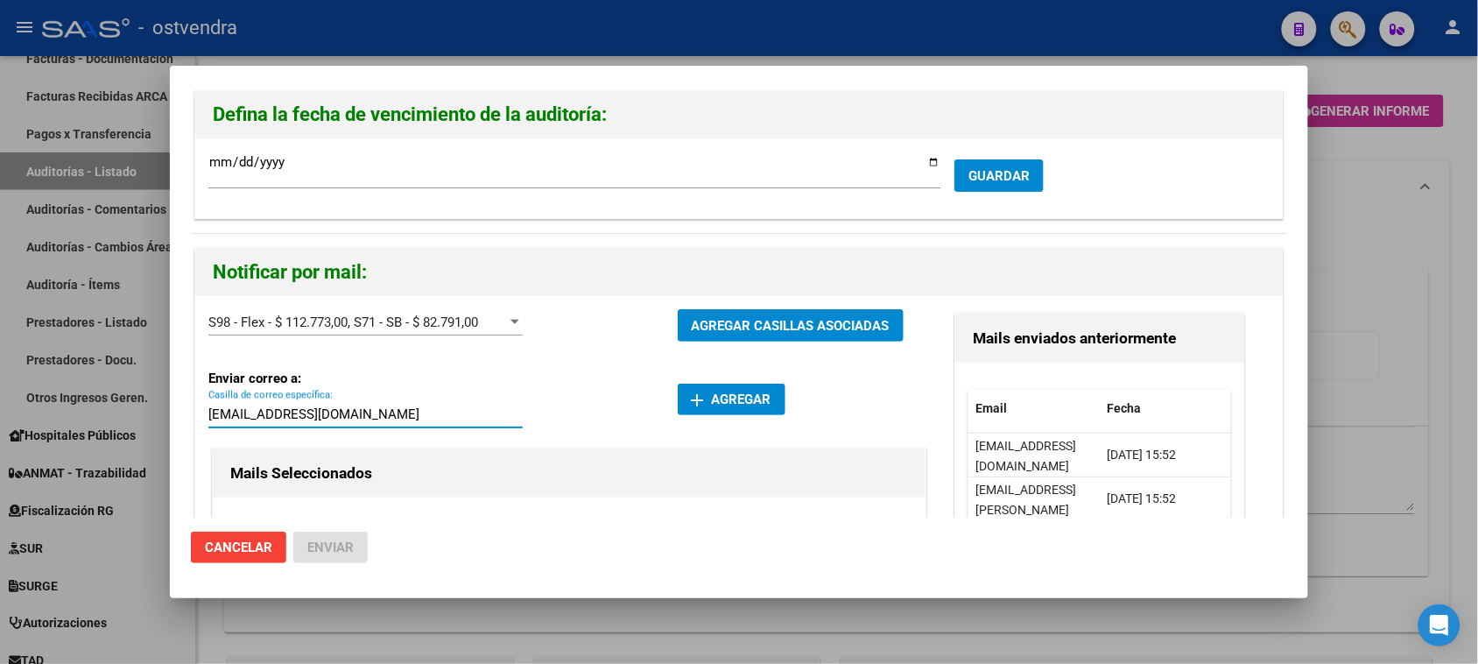
type input "[EMAIL_ADDRESS][DOMAIN_NAME]"
click at [737, 404] on span "add Agregar" at bounding box center [732, 399] width 80 height 16
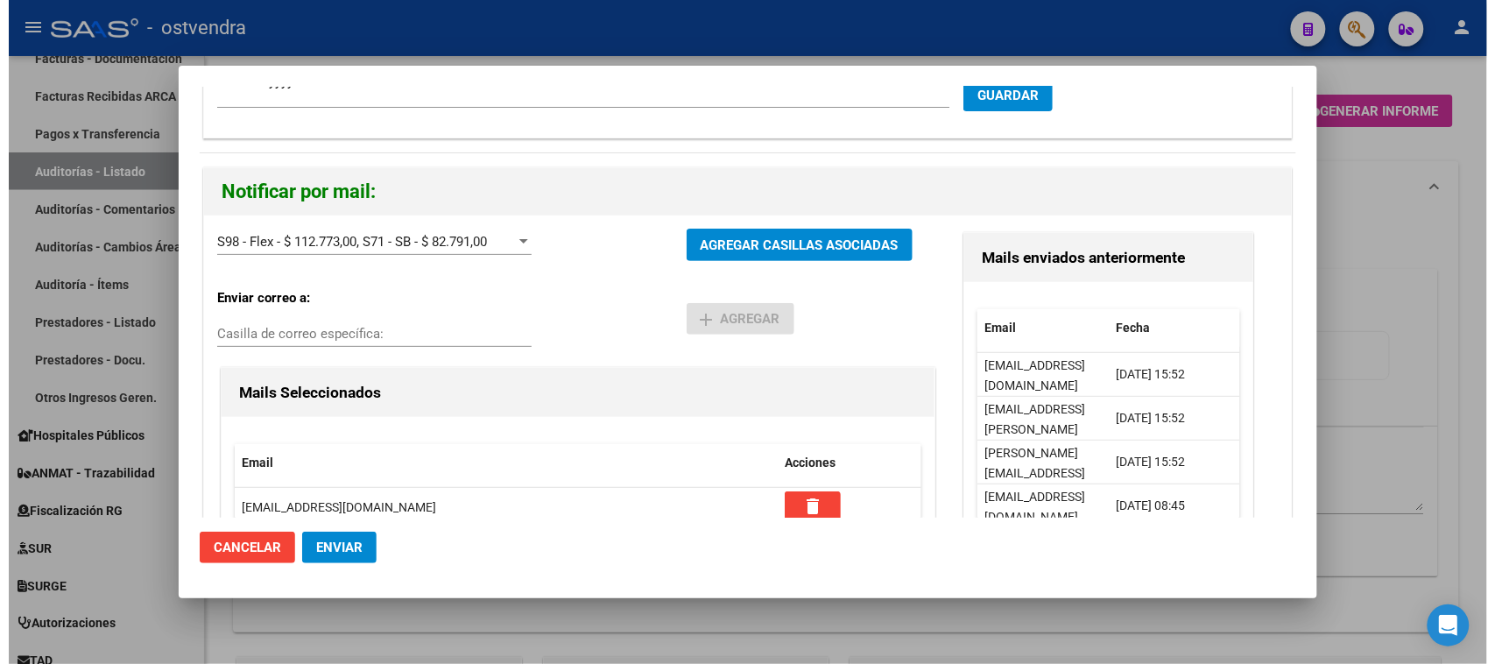
scroll to position [189, 0]
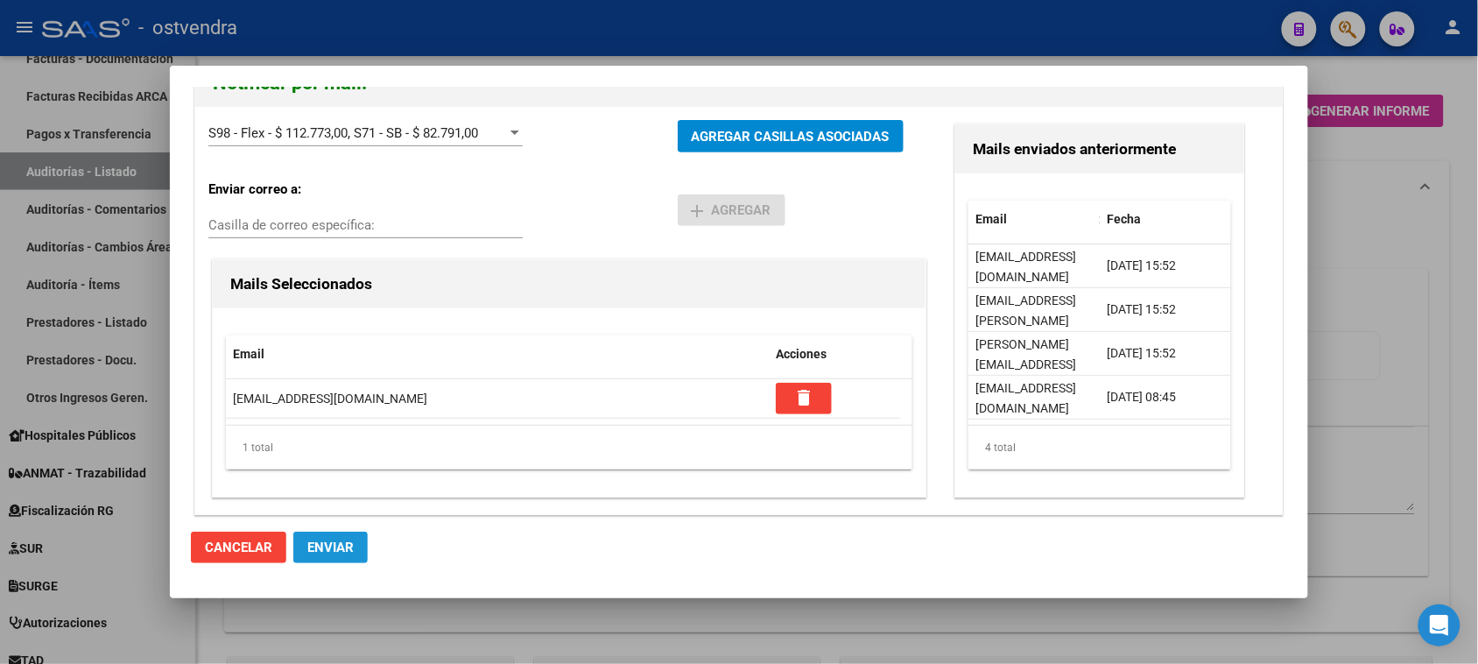
click at [334, 550] on span "Enviar" at bounding box center [330, 547] width 46 height 16
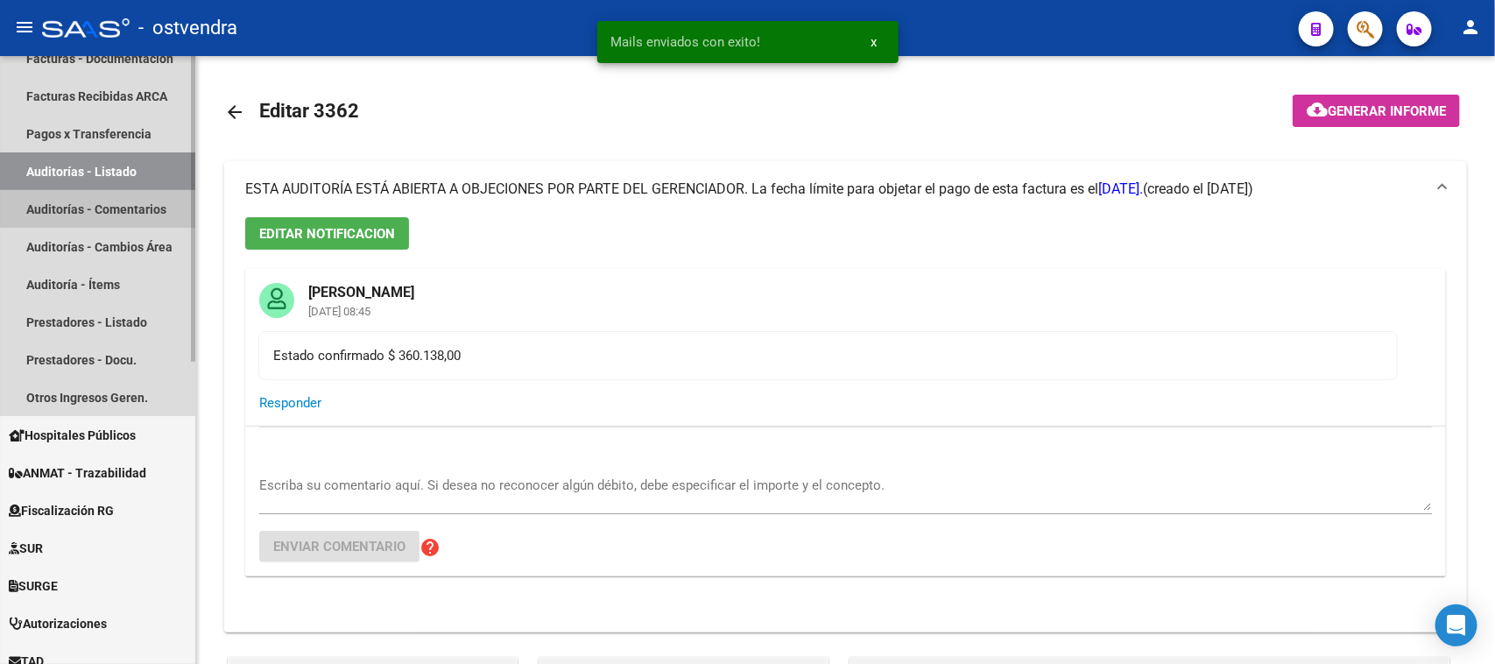
click at [137, 202] on link "Auditorías - Comentarios" at bounding box center [97, 209] width 195 height 38
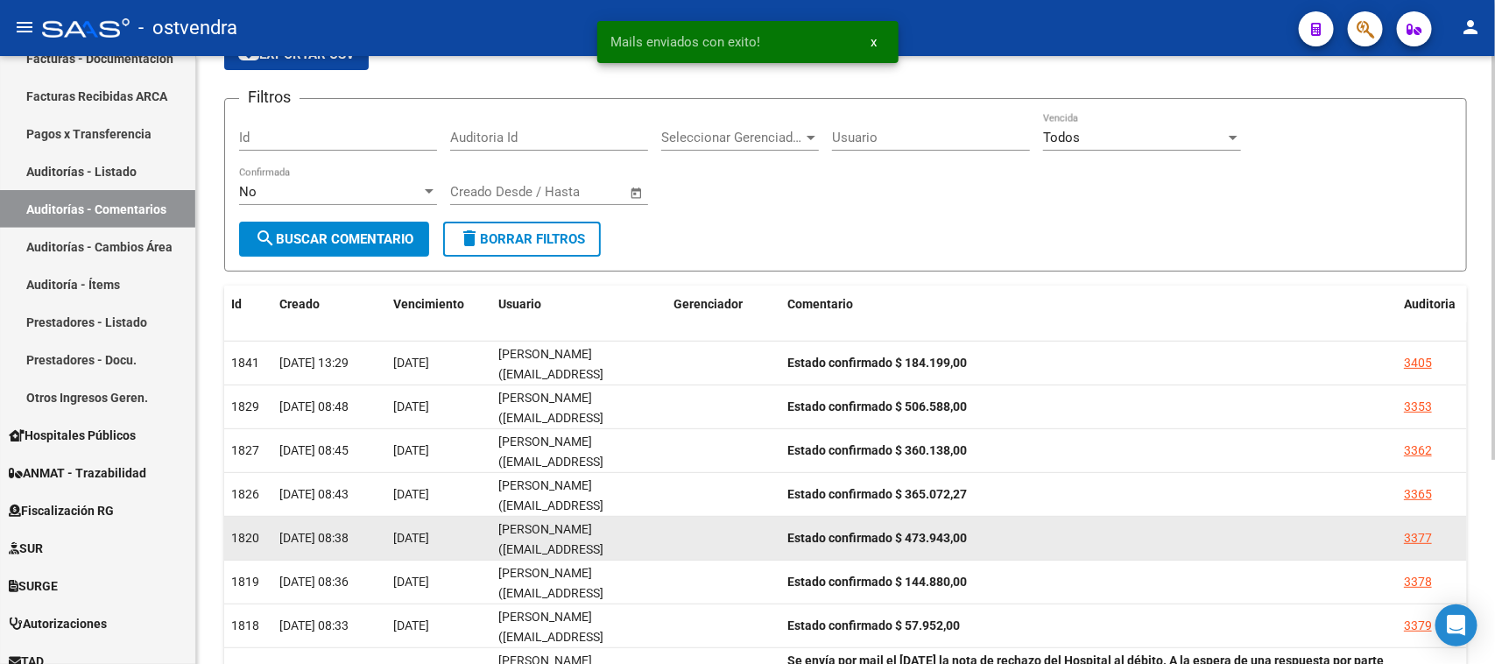
scroll to position [309, 0]
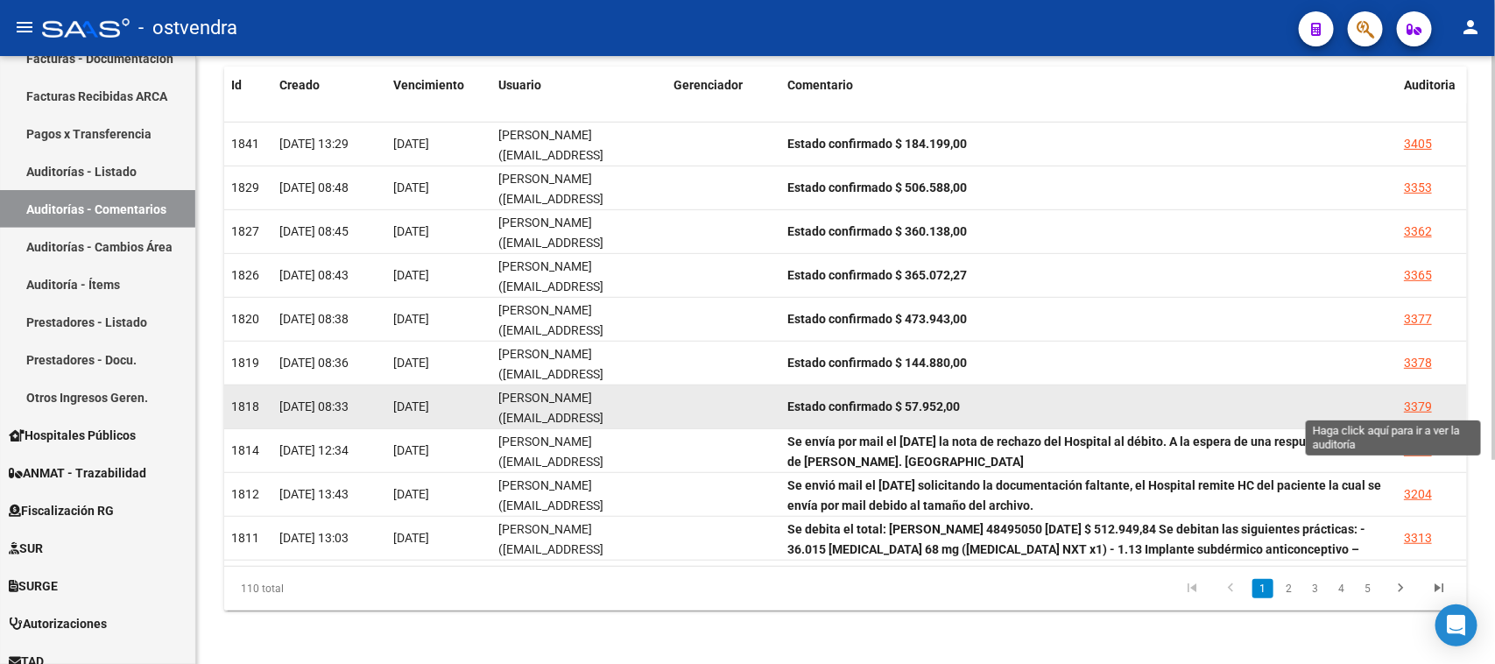
click at [1419, 403] on div "3379" at bounding box center [1418, 407] width 28 height 20
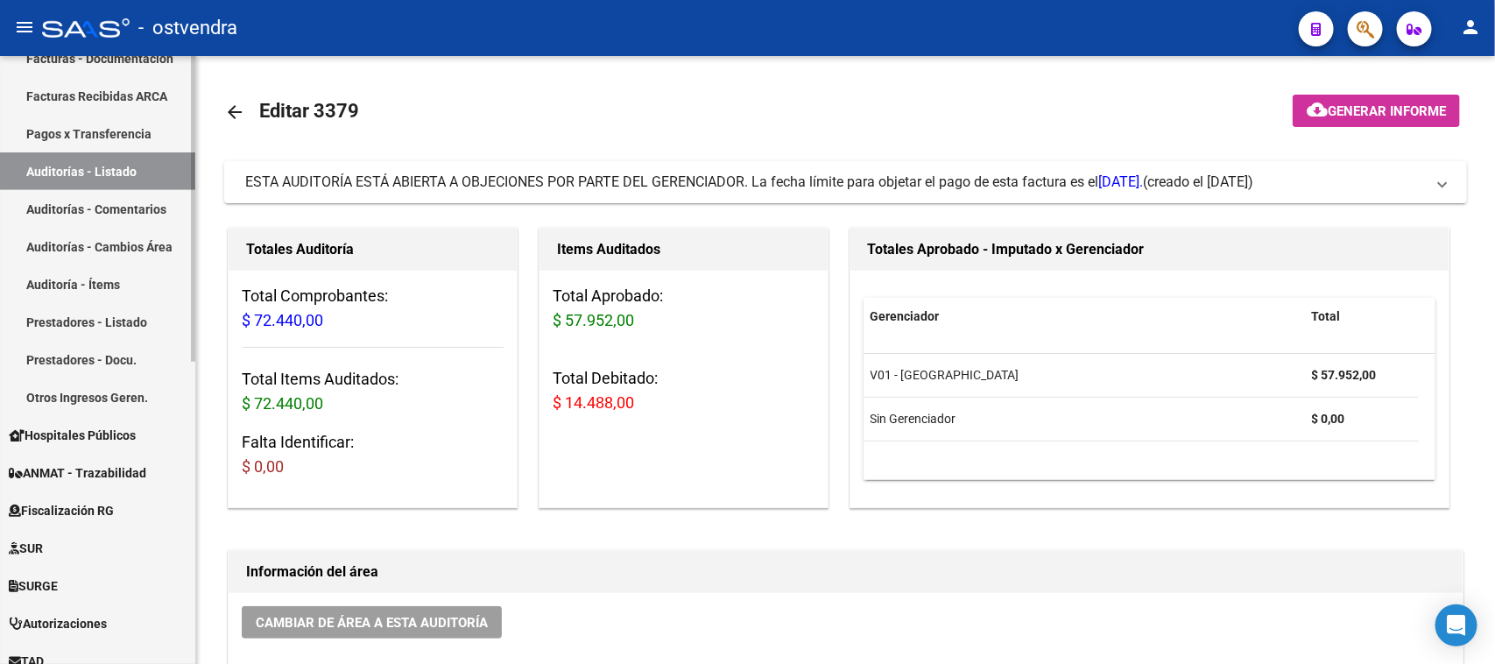
click at [108, 212] on link "Auditorías - Comentarios" at bounding box center [97, 209] width 195 height 38
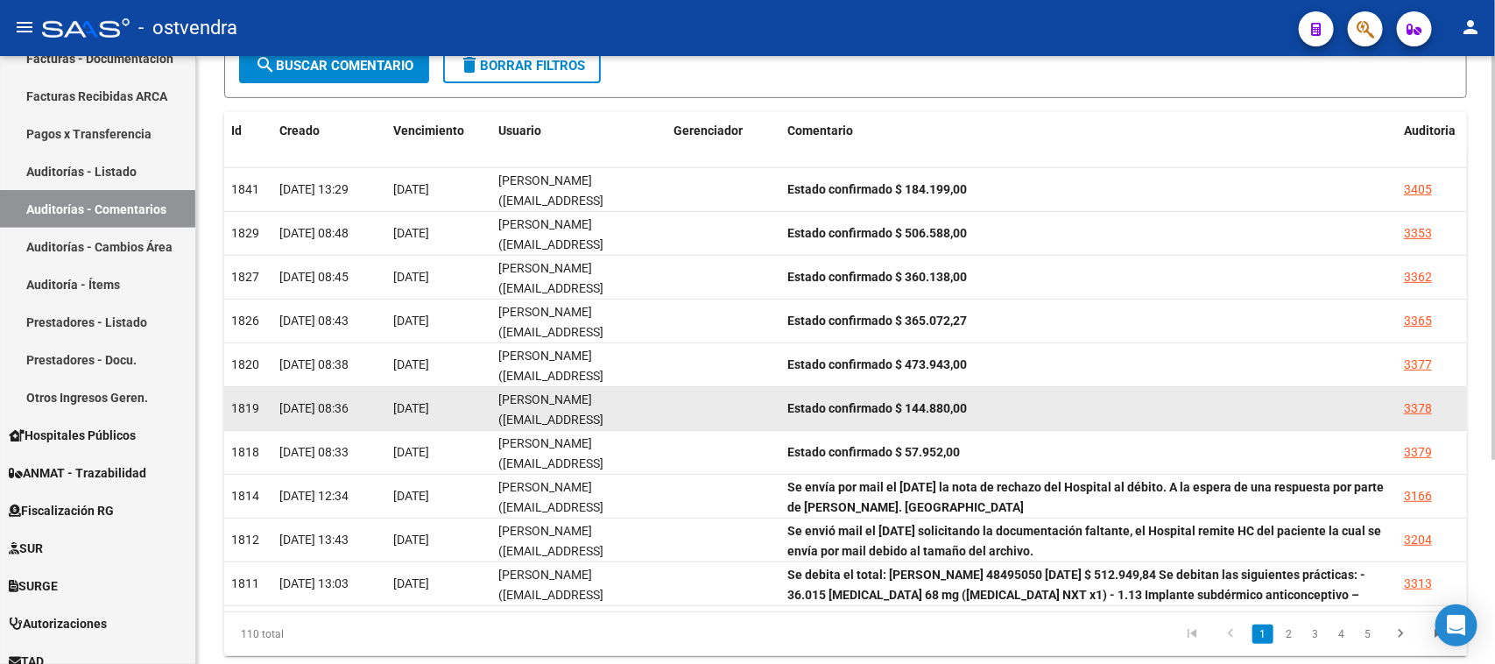
scroll to position [309, 0]
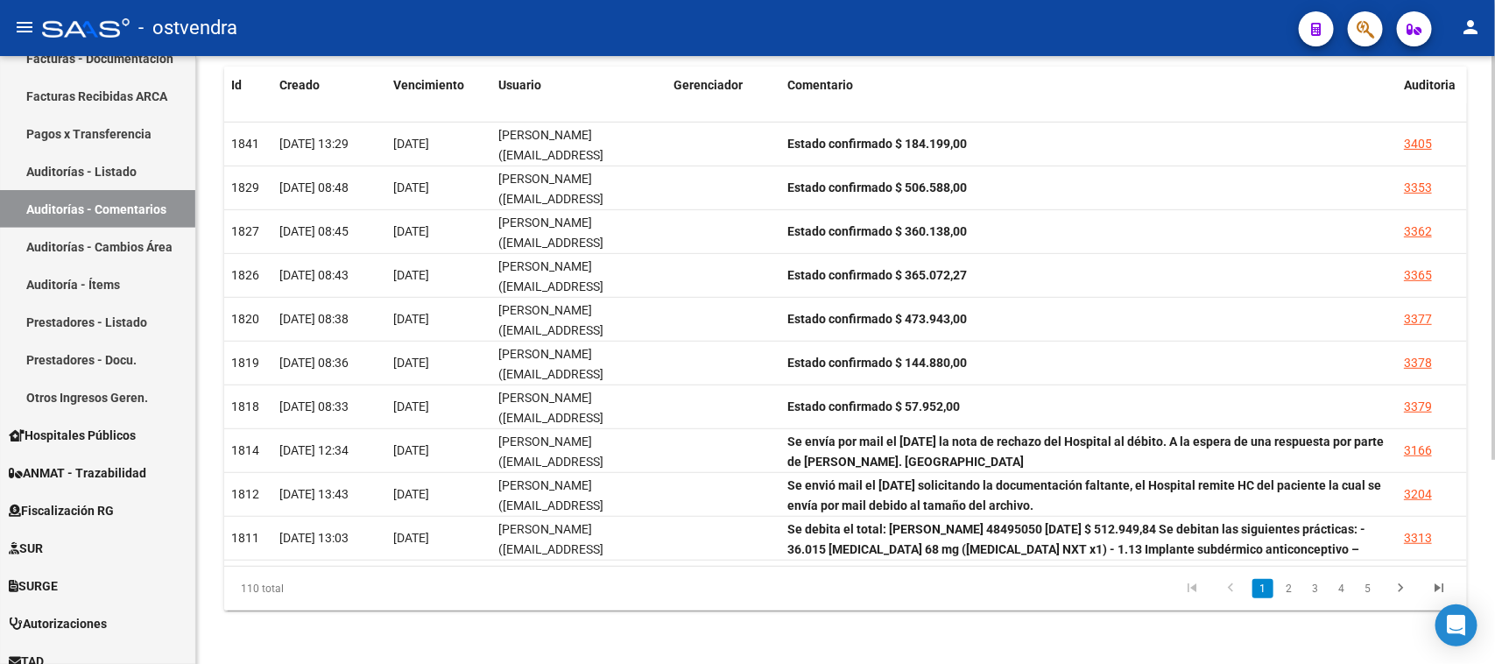
click at [1249, 588] on li "1" at bounding box center [1262, 588] width 26 height 30
click at [1254, 591] on link "1" at bounding box center [1262, 588] width 21 height 19
click at [1419, 399] on div "3379" at bounding box center [1418, 407] width 28 height 20
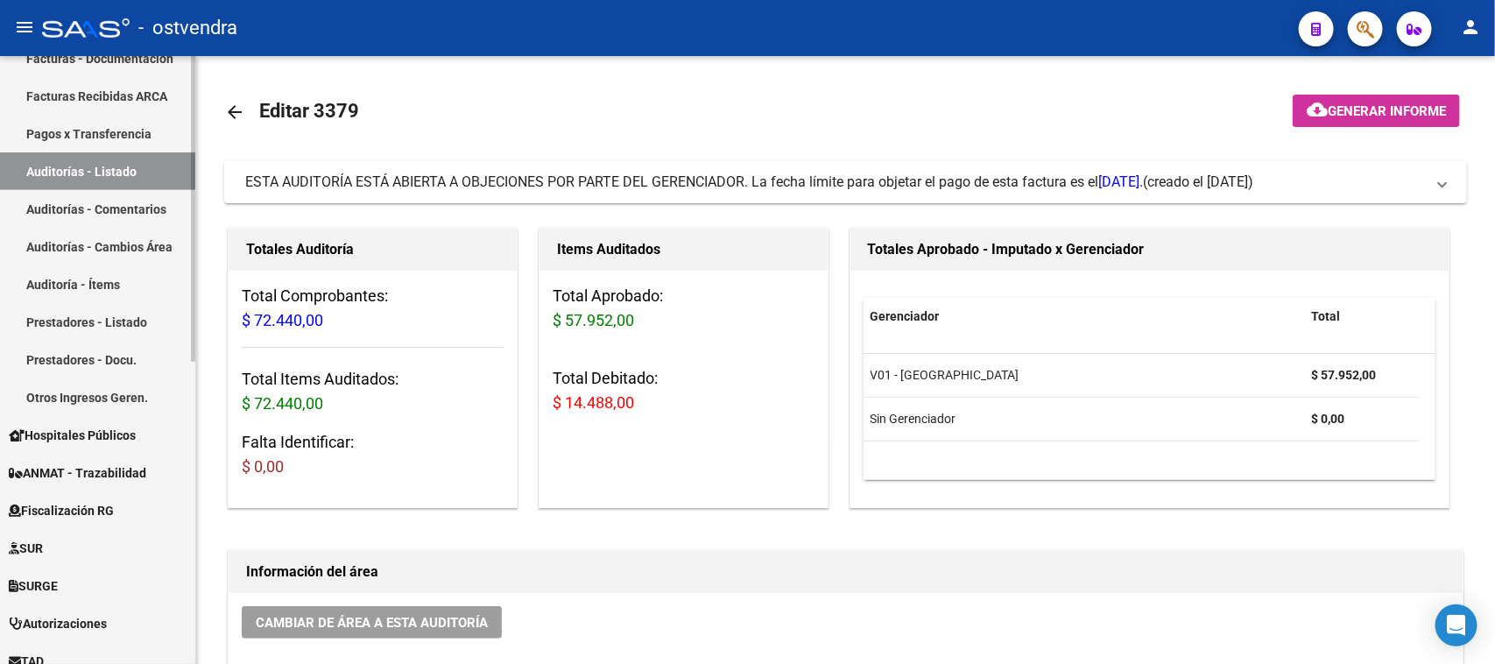
click at [121, 202] on link "Auditorías - Comentarios" at bounding box center [97, 209] width 195 height 38
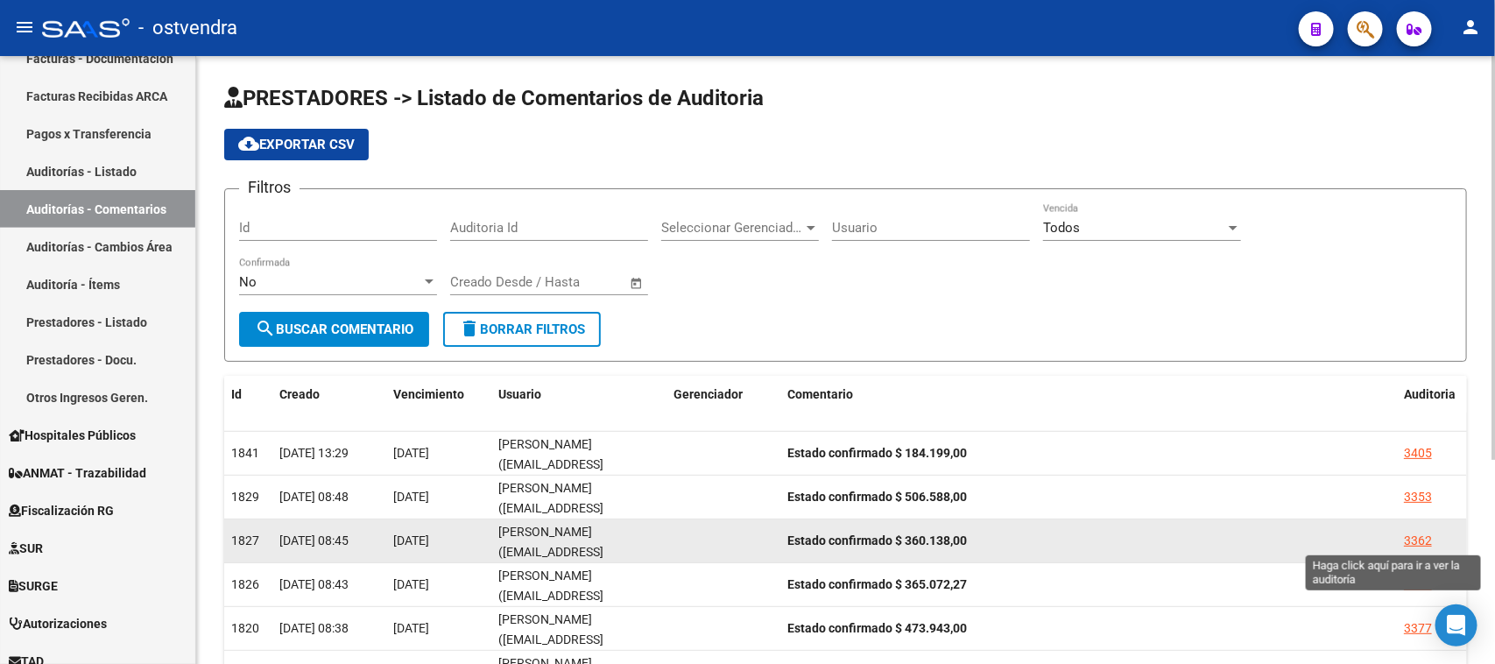
click at [1418, 540] on div "3362" at bounding box center [1418, 541] width 28 height 20
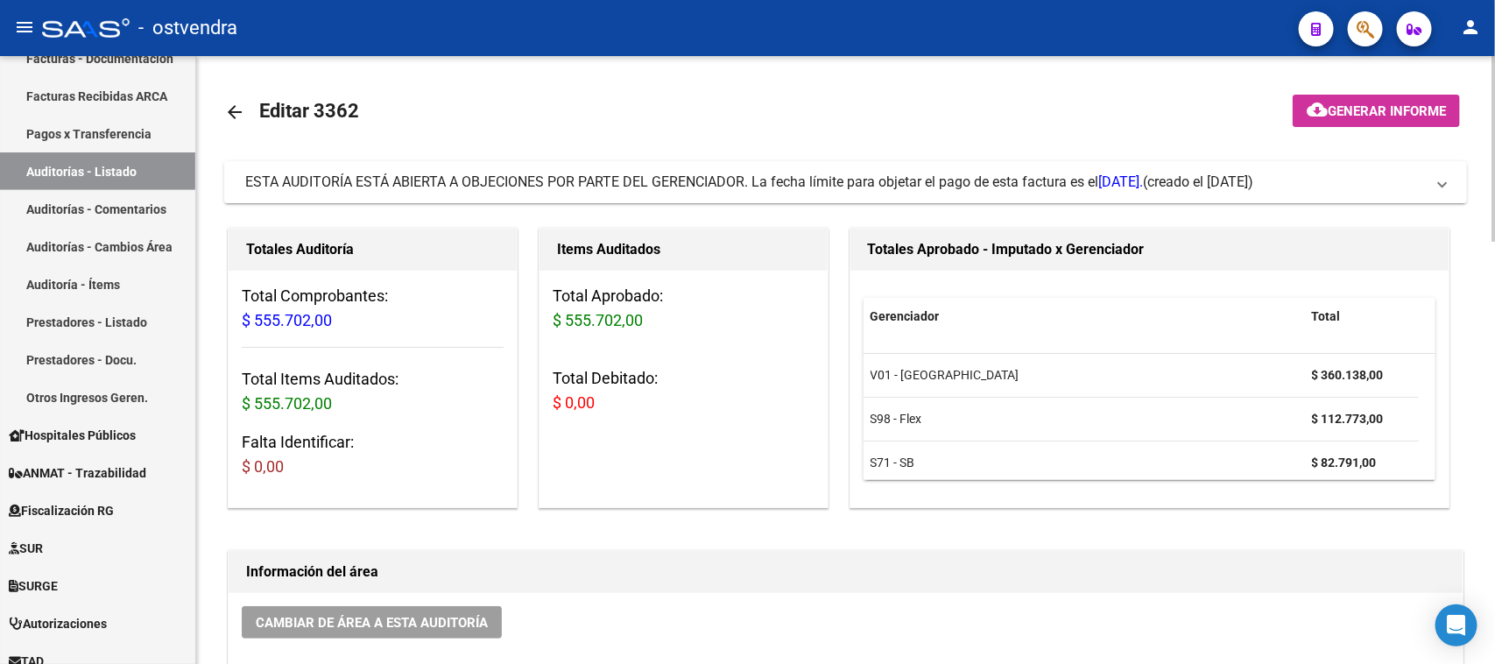
click at [946, 178] on span "ESTA AUDITORÍA ESTÁ ABIERTA A OBJECIONES POR PARTE DEL GERENCIADOR. La fecha lí…" at bounding box center [693, 181] width 897 height 17
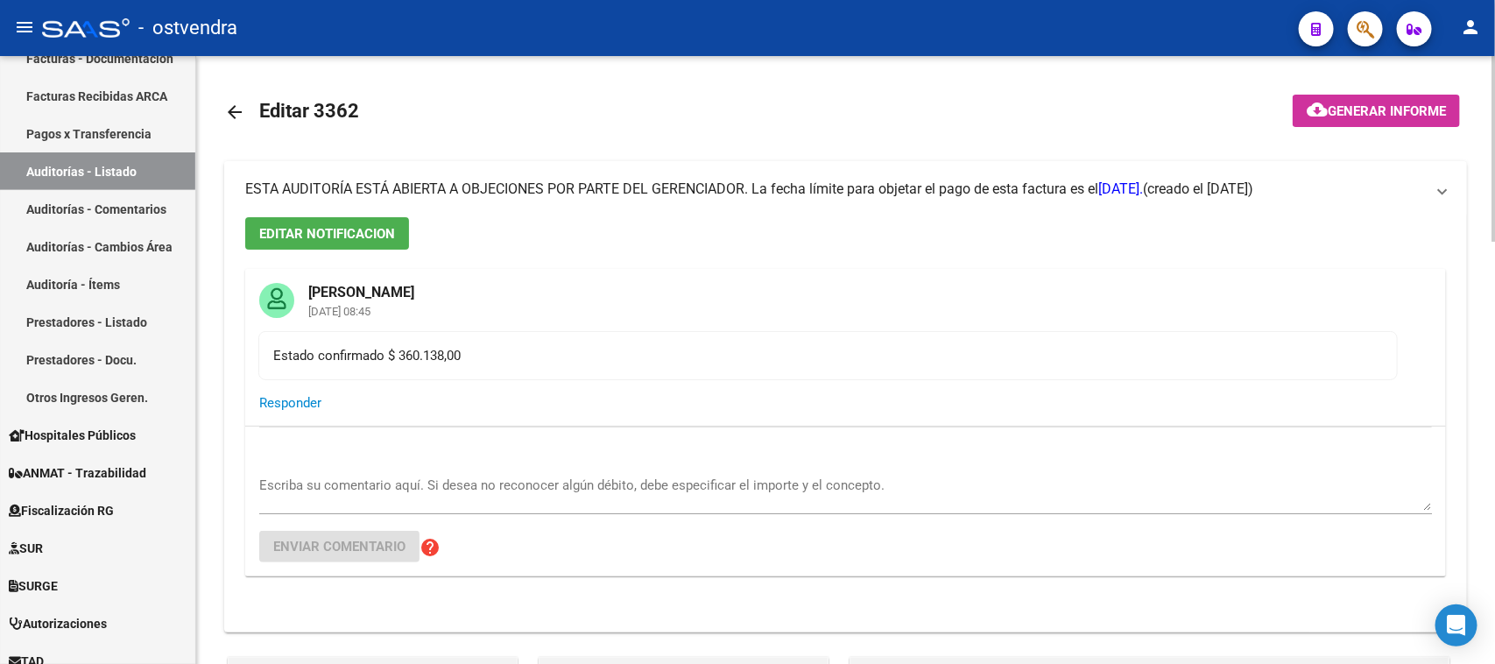
click at [946, 180] on span "ESTA AUDITORÍA ESTÁ ABIERTA A OBJECIONES POR PARTE DEL GERENCIADOR. La fecha lí…" at bounding box center [693, 188] width 897 height 17
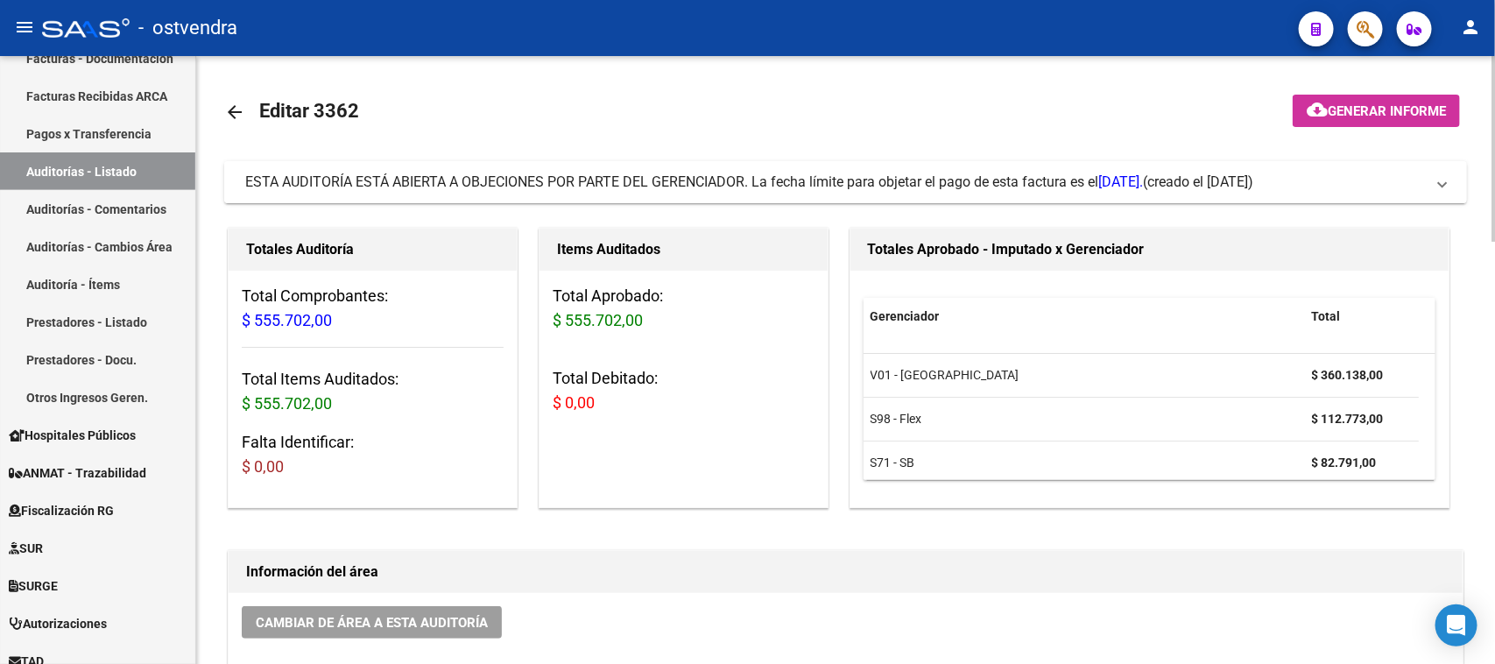
click at [946, 178] on span "ESTA AUDITORÍA ESTÁ ABIERTA A OBJECIONES POR PARTE DEL GERENCIADOR. La fecha lí…" at bounding box center [693, 181] width 897 height 17
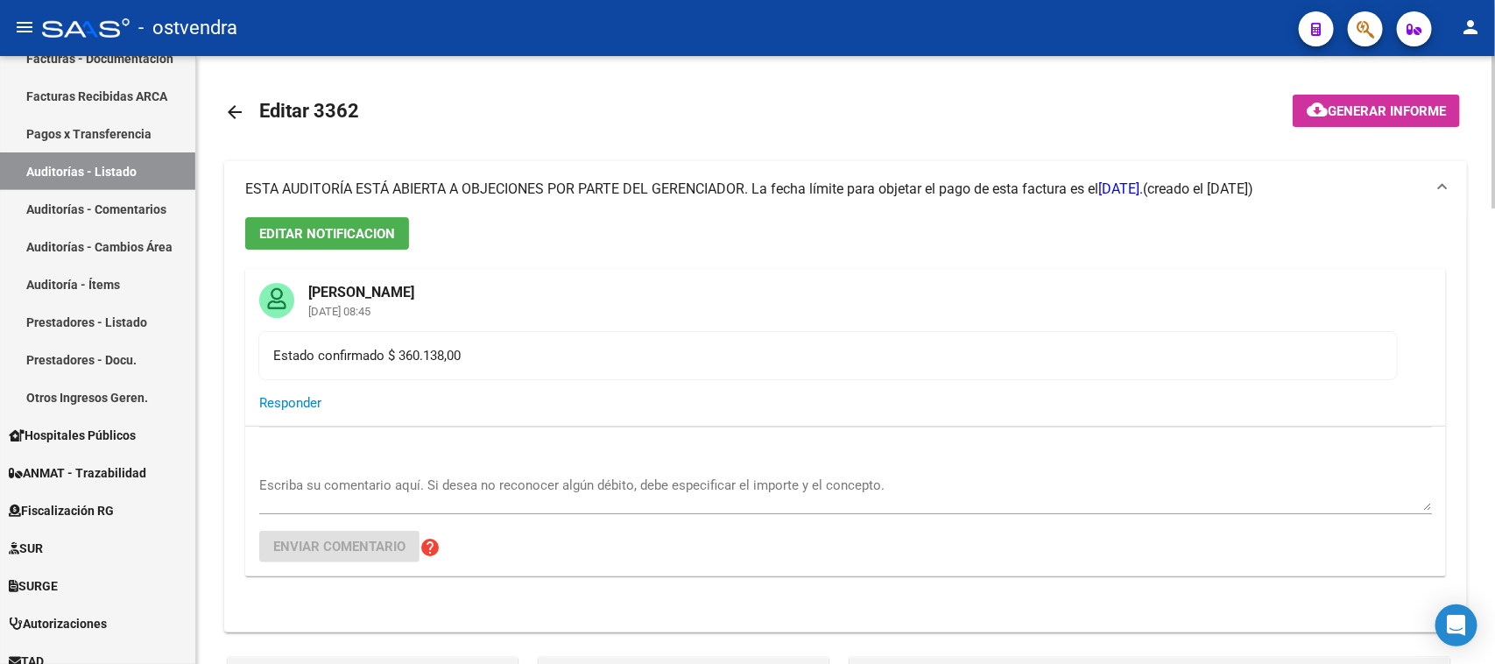
click at [946, 179] on div "ESTA AUDITORÍA ESTÁ ABIERTA A OBJECIONES POR PARTE DEL GERENCIADOR. La fecha lí…" at bounding box center [693, 188] width 897 height 19
drag, startPoint x: 946, startPoint y: 178, endPoint x: 906, endPoint y: 189, distance: 41.0
click at [946, 179] on div "ESTA AUDITORÍA ESTÁ ABIERTA A OBJECIONES POR PARTE DEL GERENCIADOR. La fecha lí…" at bounding box center [693, 188] width 897 height 19
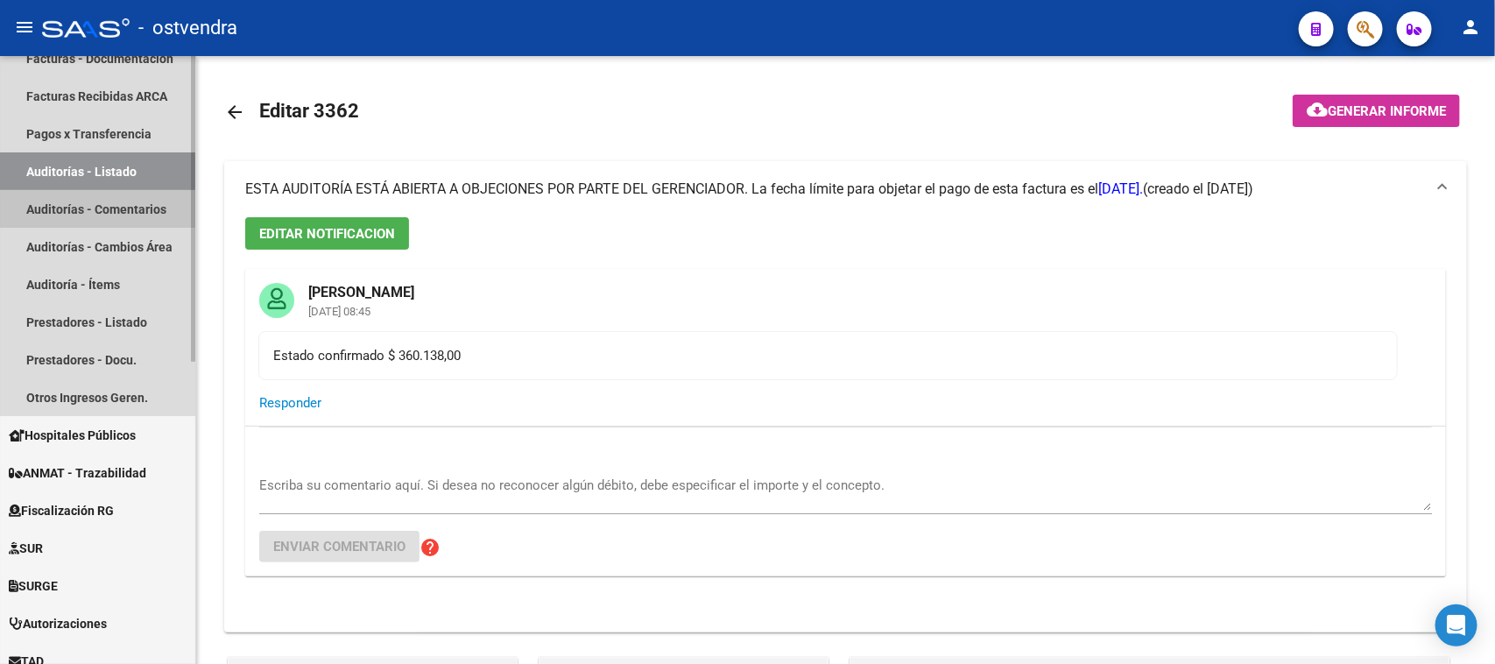
click at [123, 208] on link "Auditorías - Comentarios" at bounding box center [97, 209] width 195 height 38
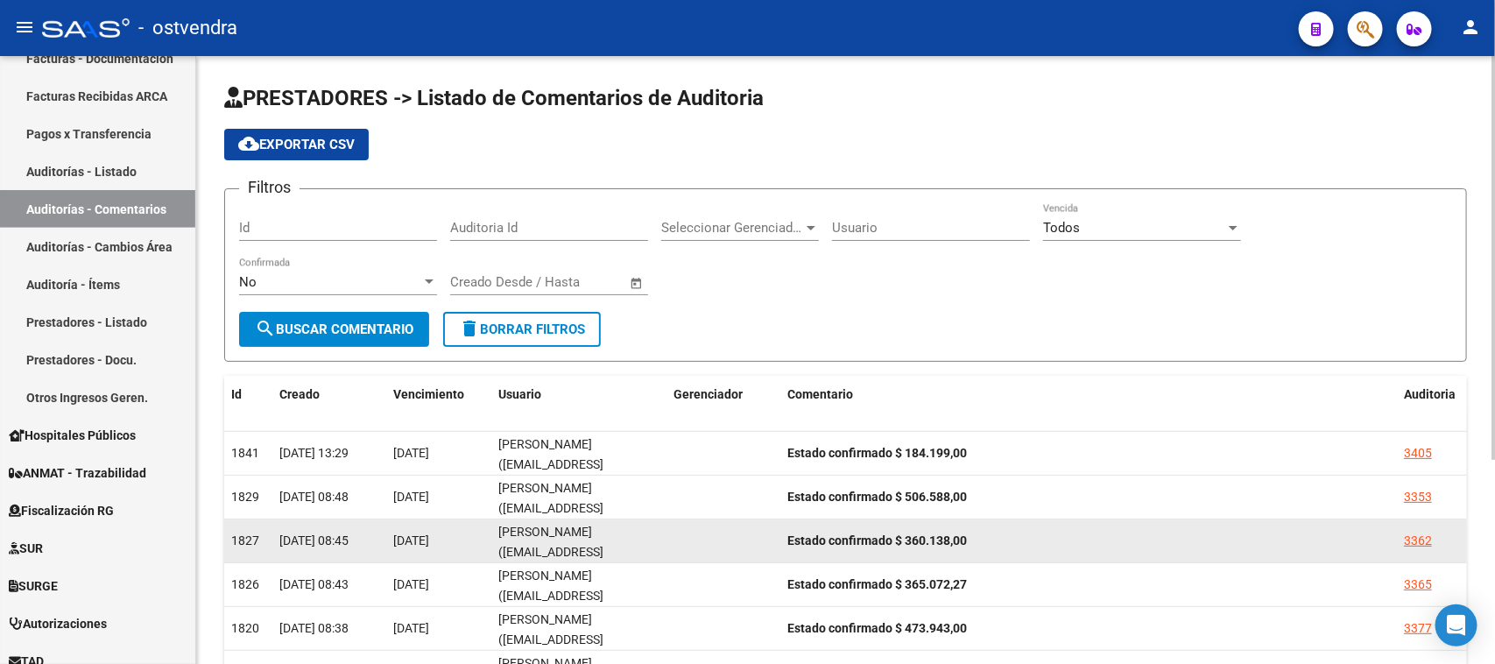
scroll to position [109, 0]
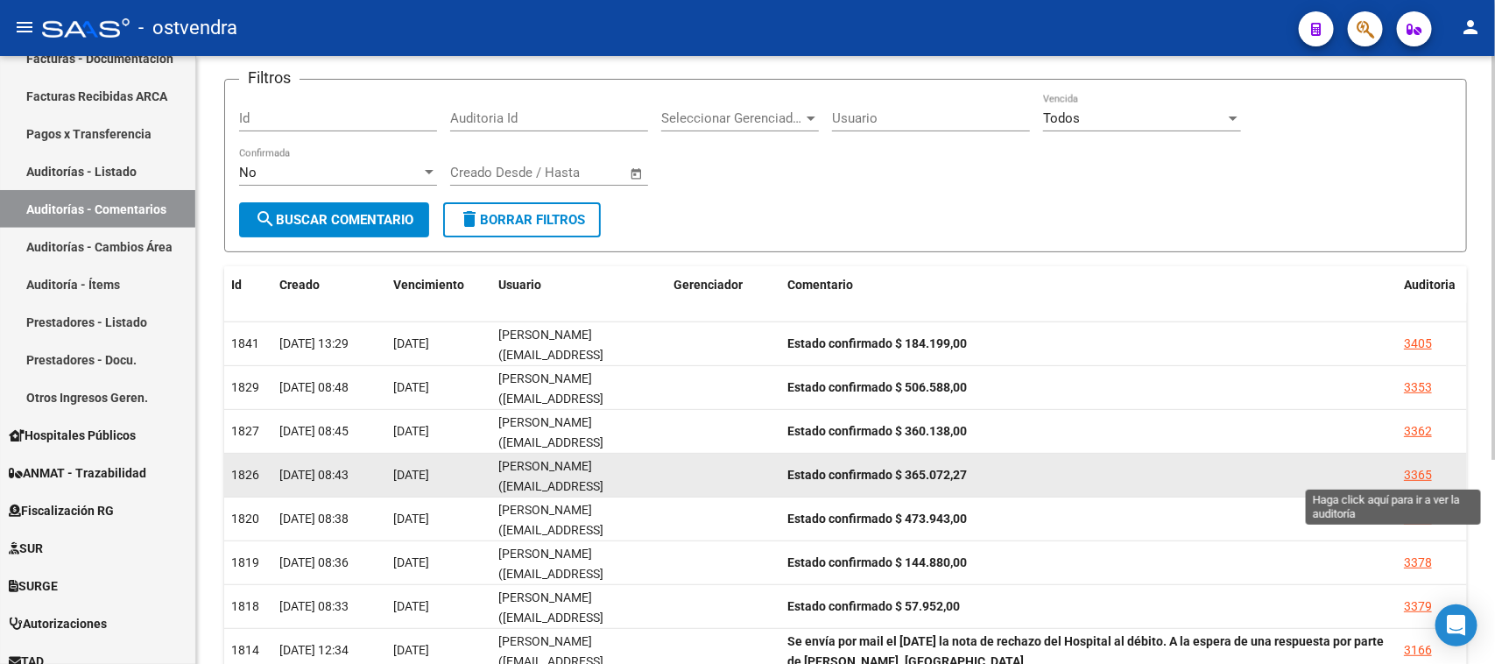
click at [1411, 473] on div "3365" at bounding box center [1418, 475] width 28 height 20
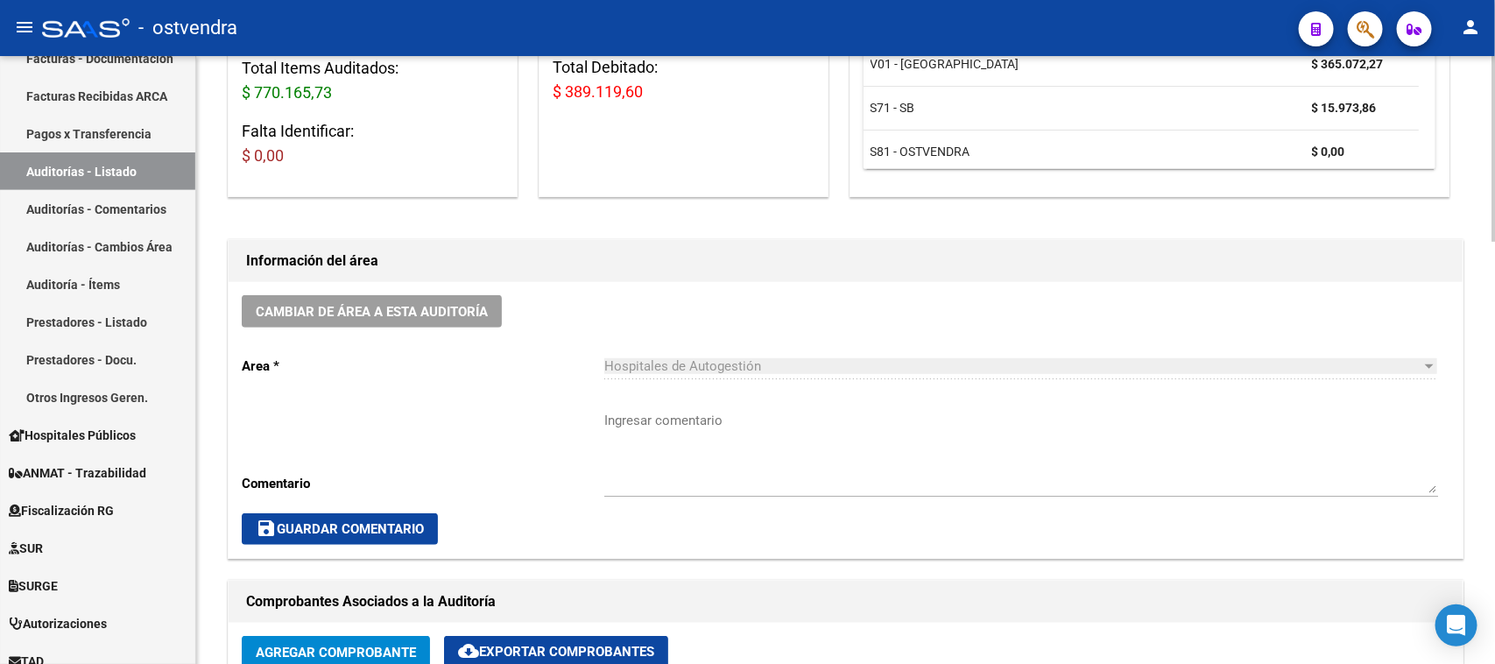
scroll to position [657, 0]
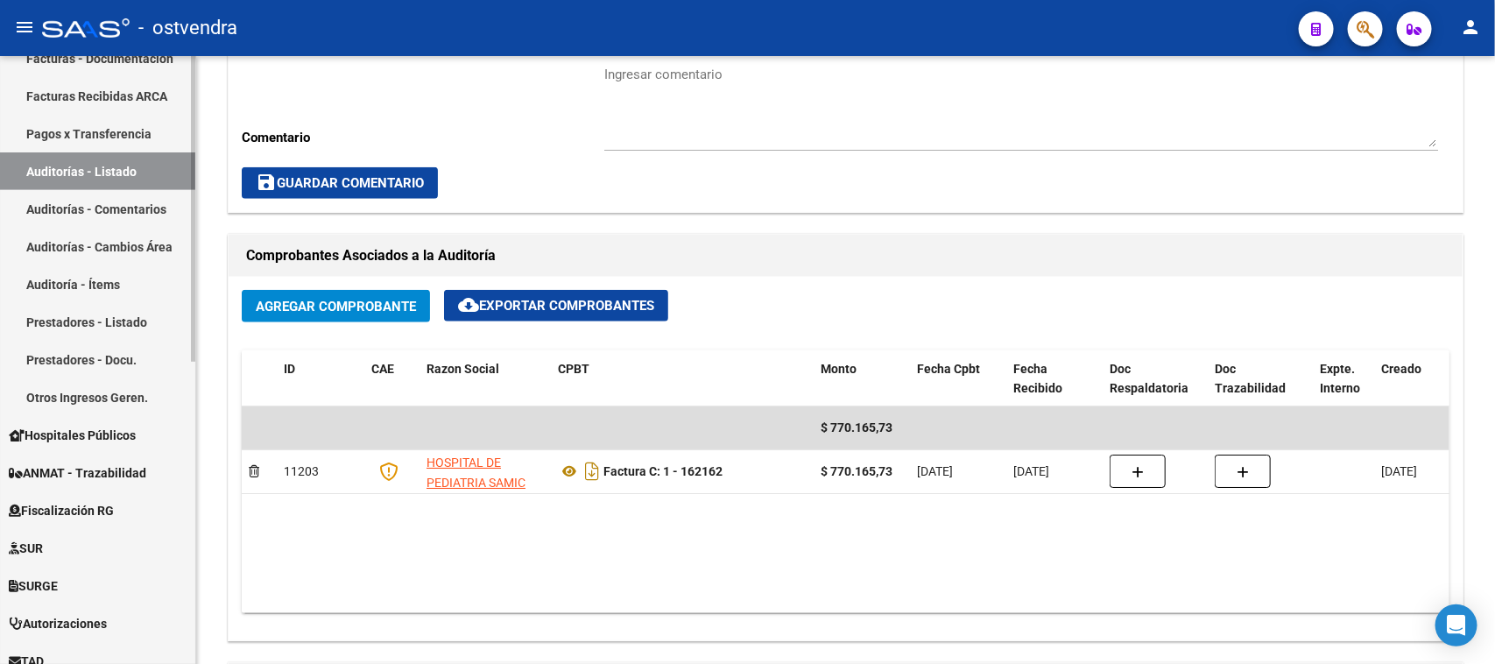
click at [150, 206] on link "Auditorías - Comentarios" at bounding box center [97, 209] width 195 height 38
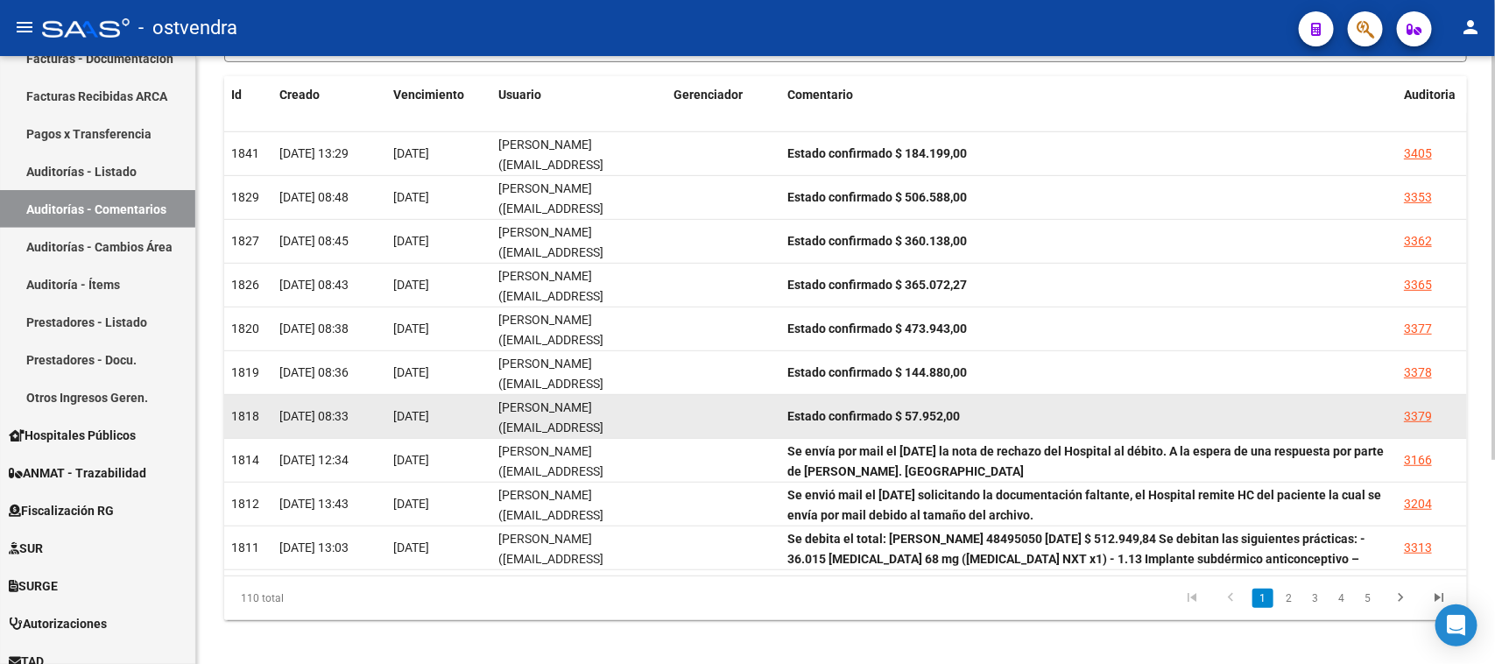
scroll to position [309, 0]
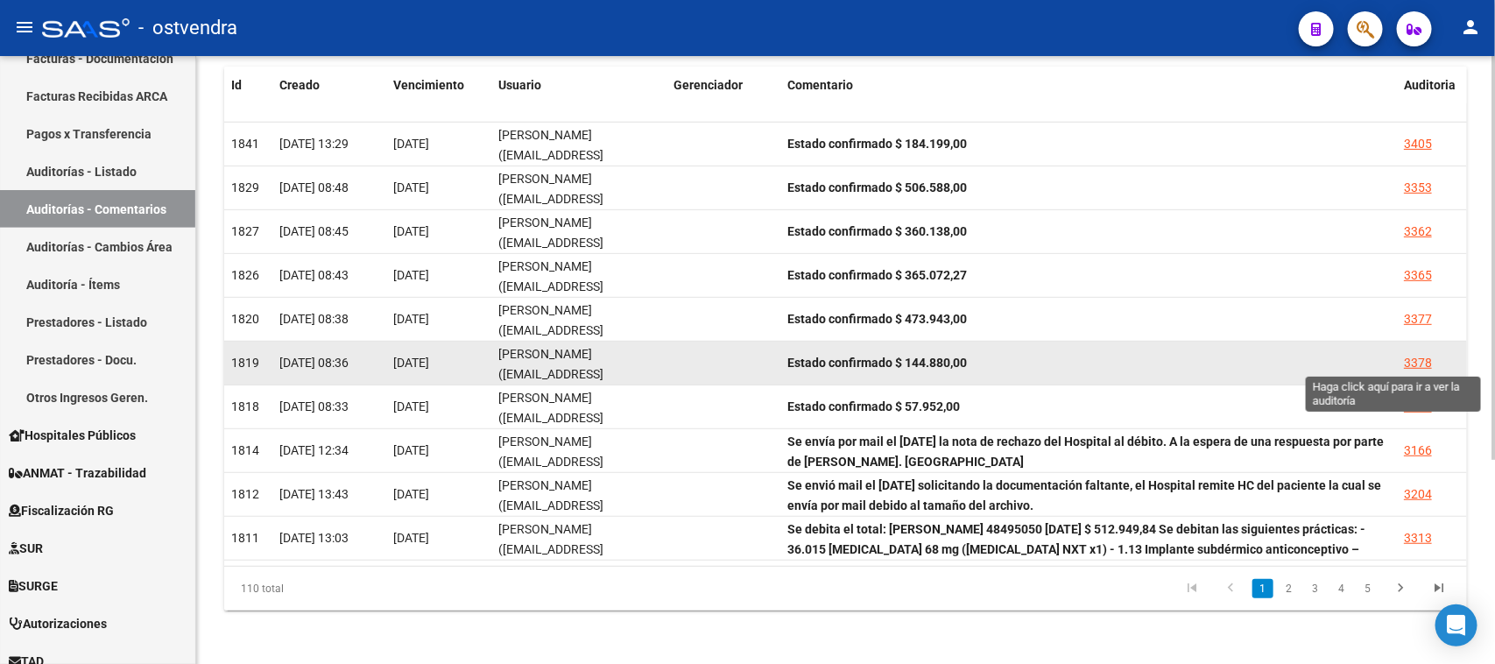
click at [1412, 359] on div "3378" at bounding box center [1418, 363] width 28 height 20
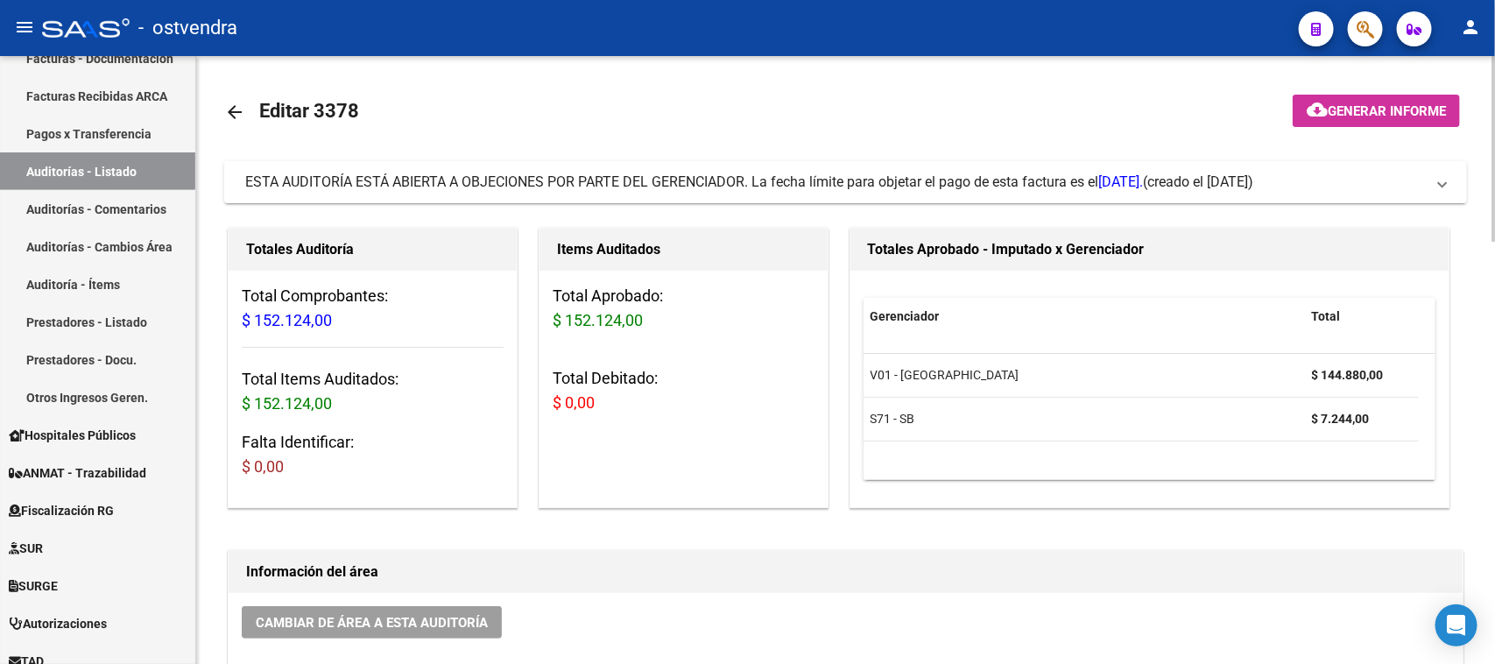
click at [841, 176] on span "ESTA AUDITORÍA ESTÁ ABIERTA A OBJECIONES POR PARTE DEL GERENCIADOR. La fecha lí…" at bounding box center [693, 181] width 897 height 17
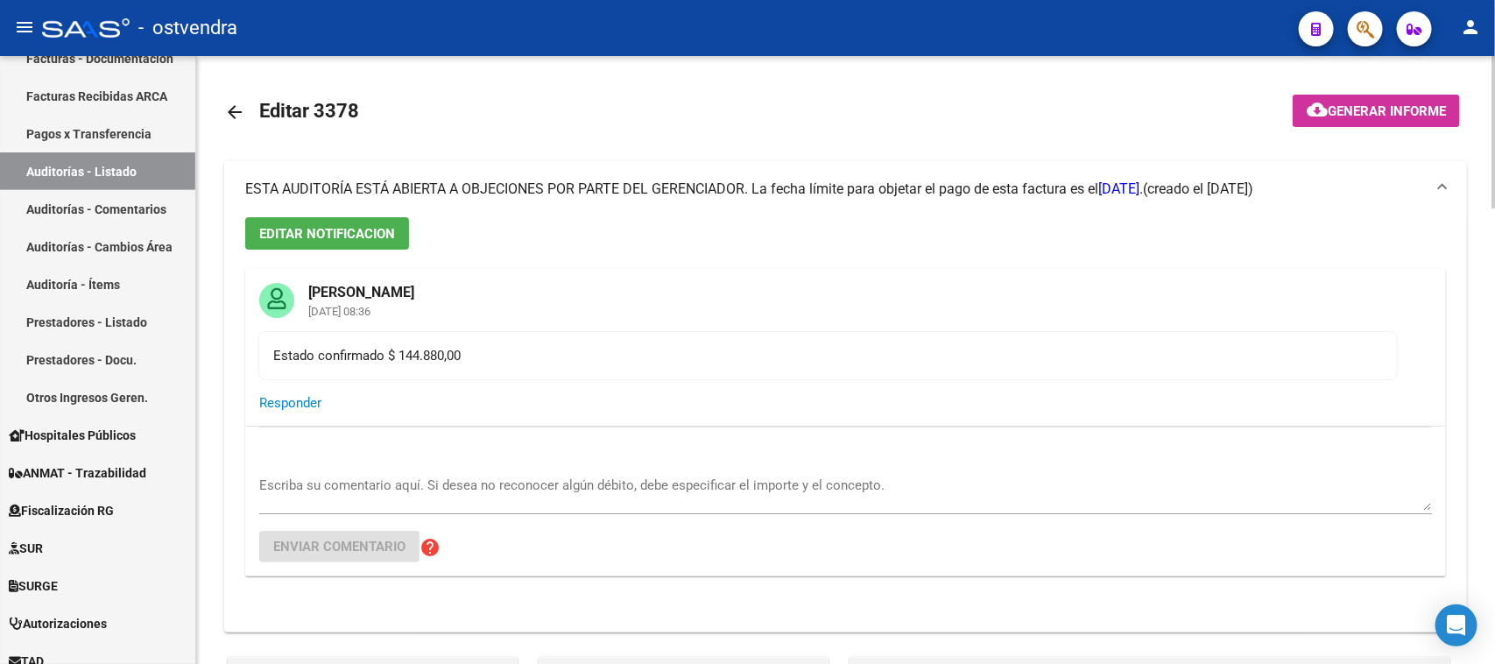
drag, startPoint x: 838, startPoint y: 177, endPoint x: 842, endPoint y: 193, distance: 16.4
click at [838, 178] on mat-expansion-panel-header "ESTA AUDITORÍA ESTÁ ABIERTA A OBJECIONES POR PARTE DEL GERENCIADOR. La fecha lí…" at bounding box center [845, 189] width 1242 height 56
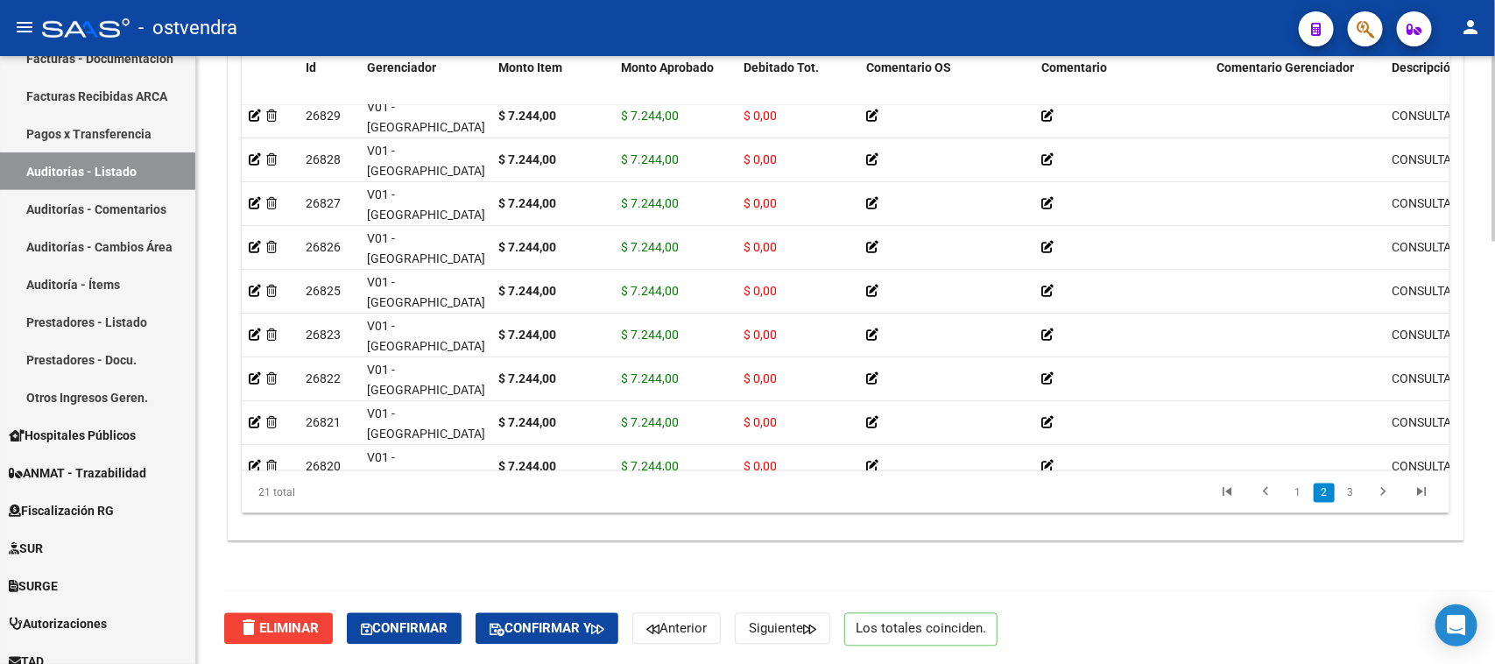
scroll to position [109, 0]
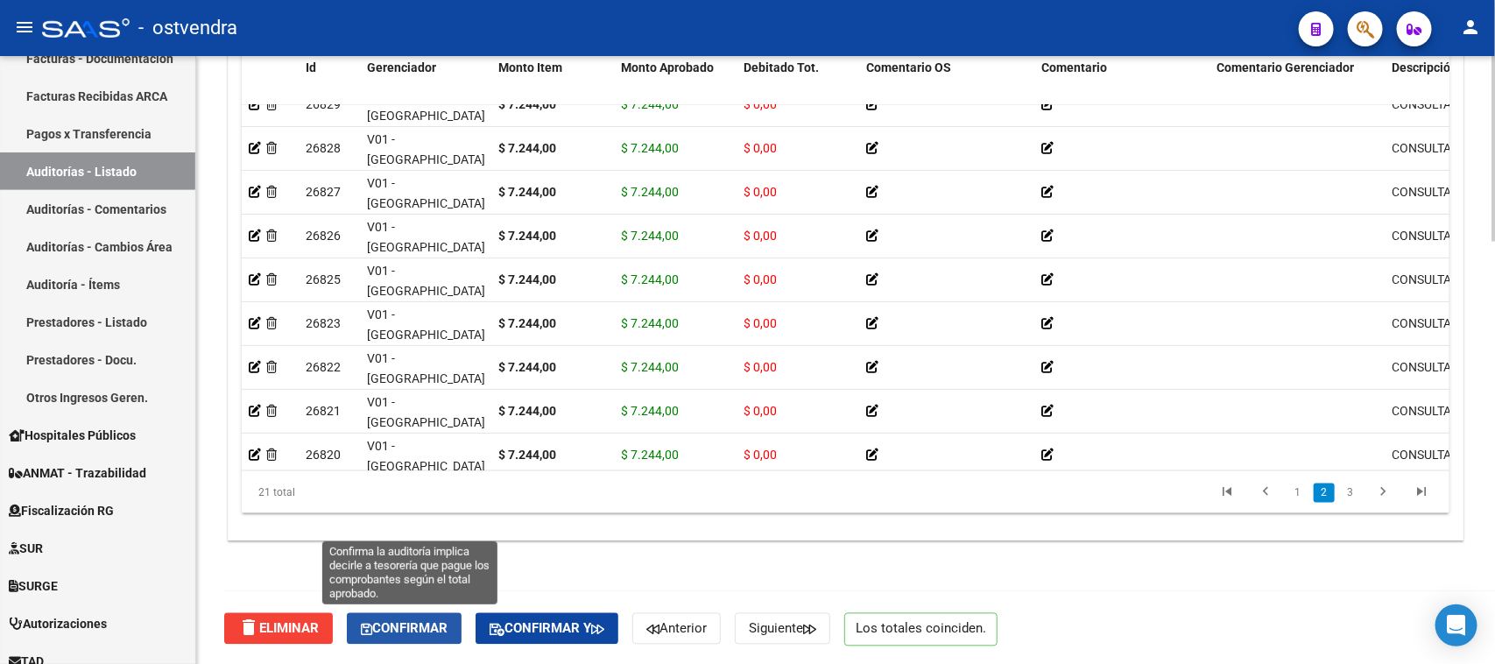
click at [419, 626] on span "Confirmar" at bounding box center [404, 629] width 87 height 16
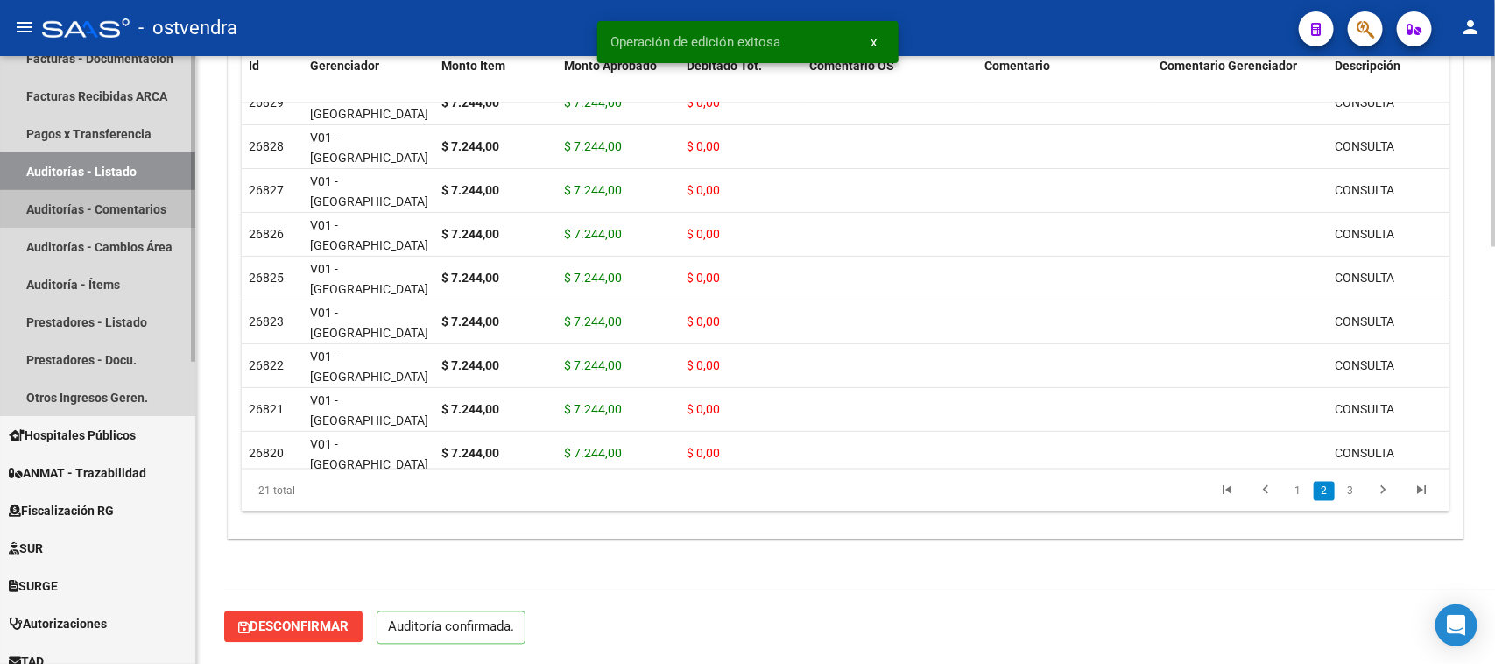
click at [125, 199] on link "Auditorías - Comentarios" at bounding box center [97, 209] width 195 height 38
